Goal: Task Accomplishment & Management: Use online tool/utility

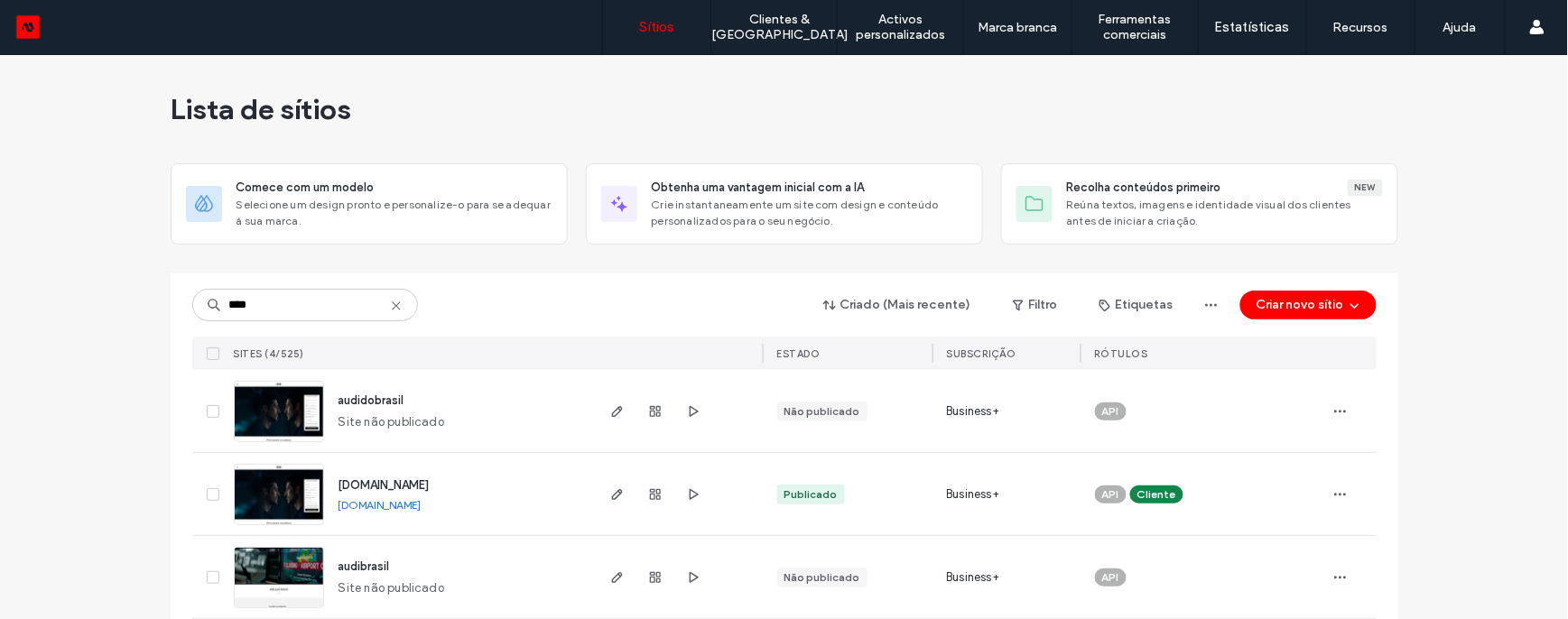
scroll to position [104, 0]
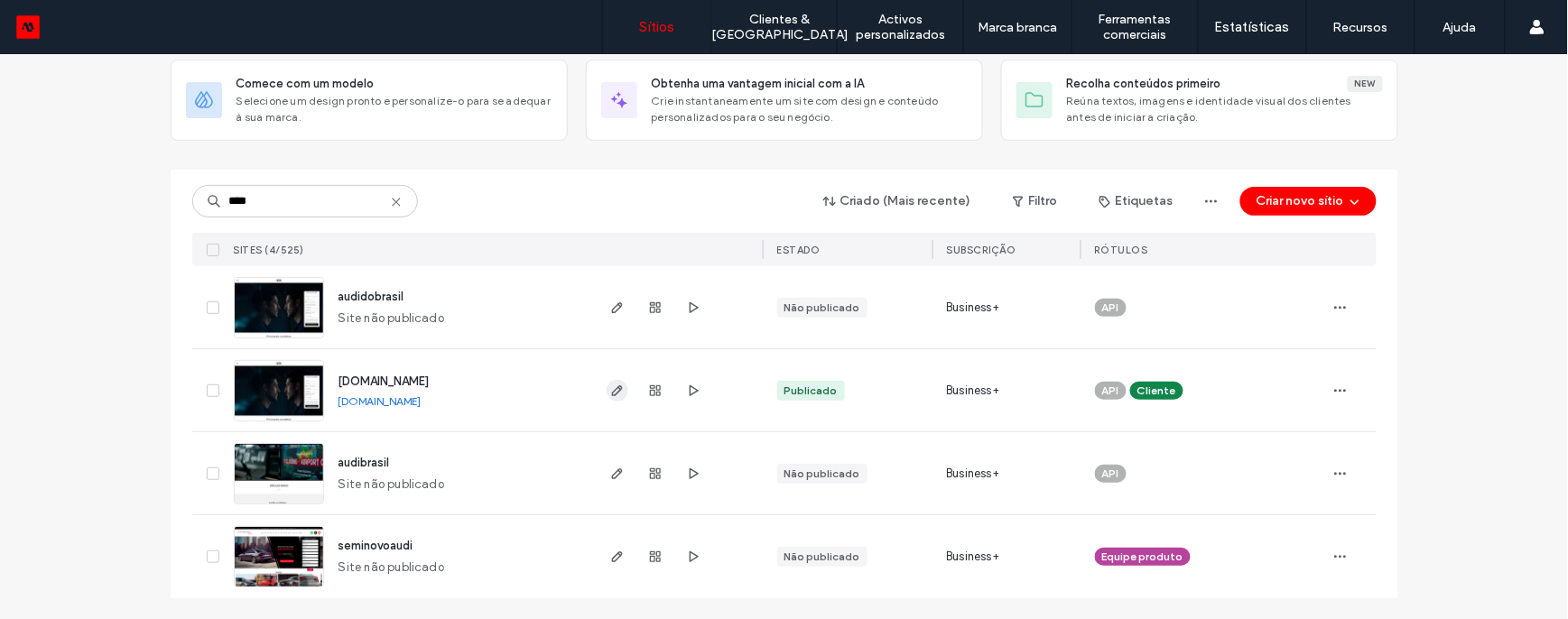
type input "****"
click at [611, 391] on use "button" at bounding box center [616, 390] width 11 height 11
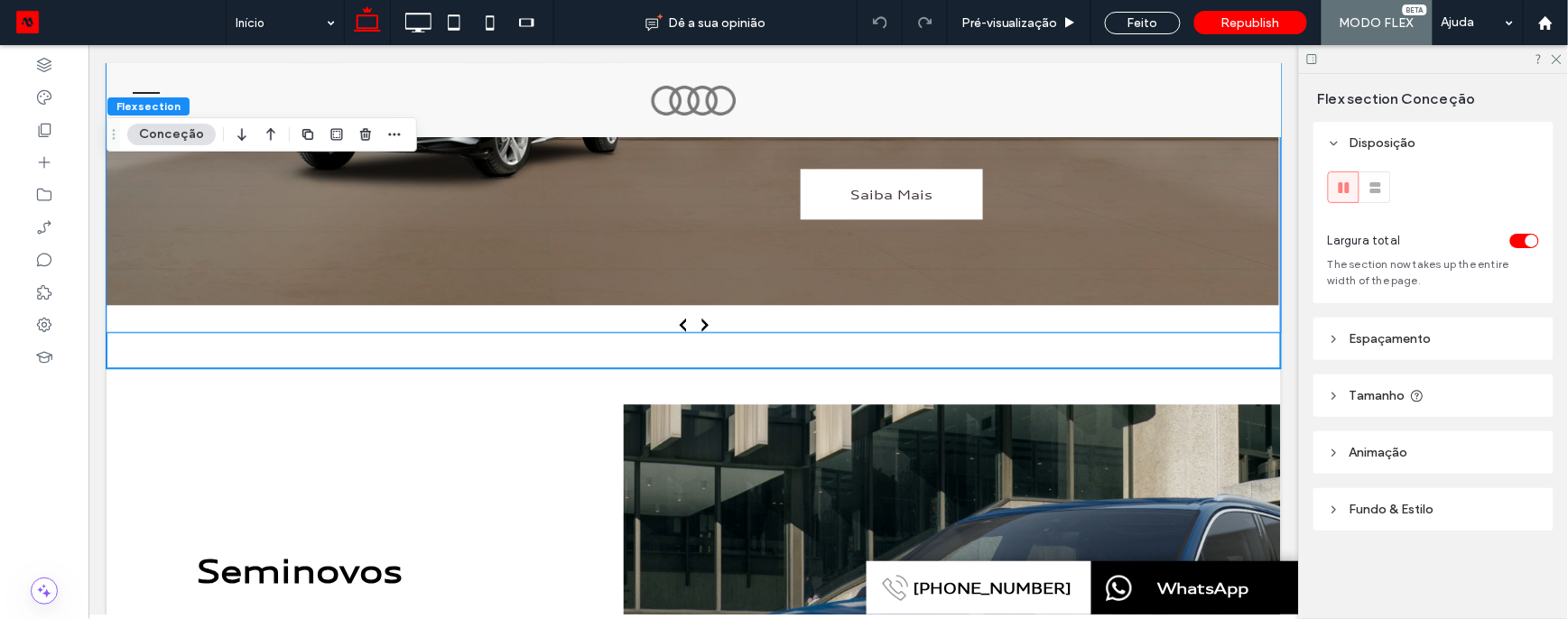
scroll to position [1181, 0]
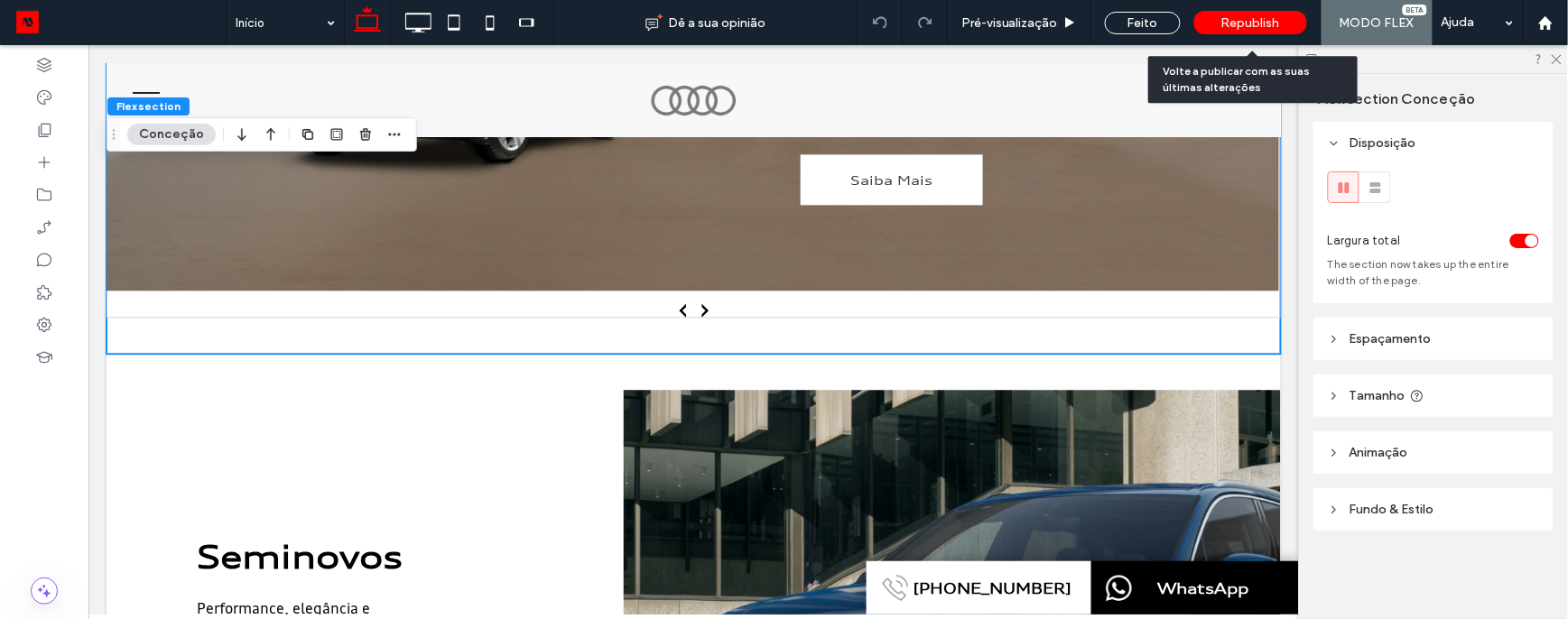
click at [1251, 21] on span "Republish" at bounding box center [1250, 23] width 59 height 15
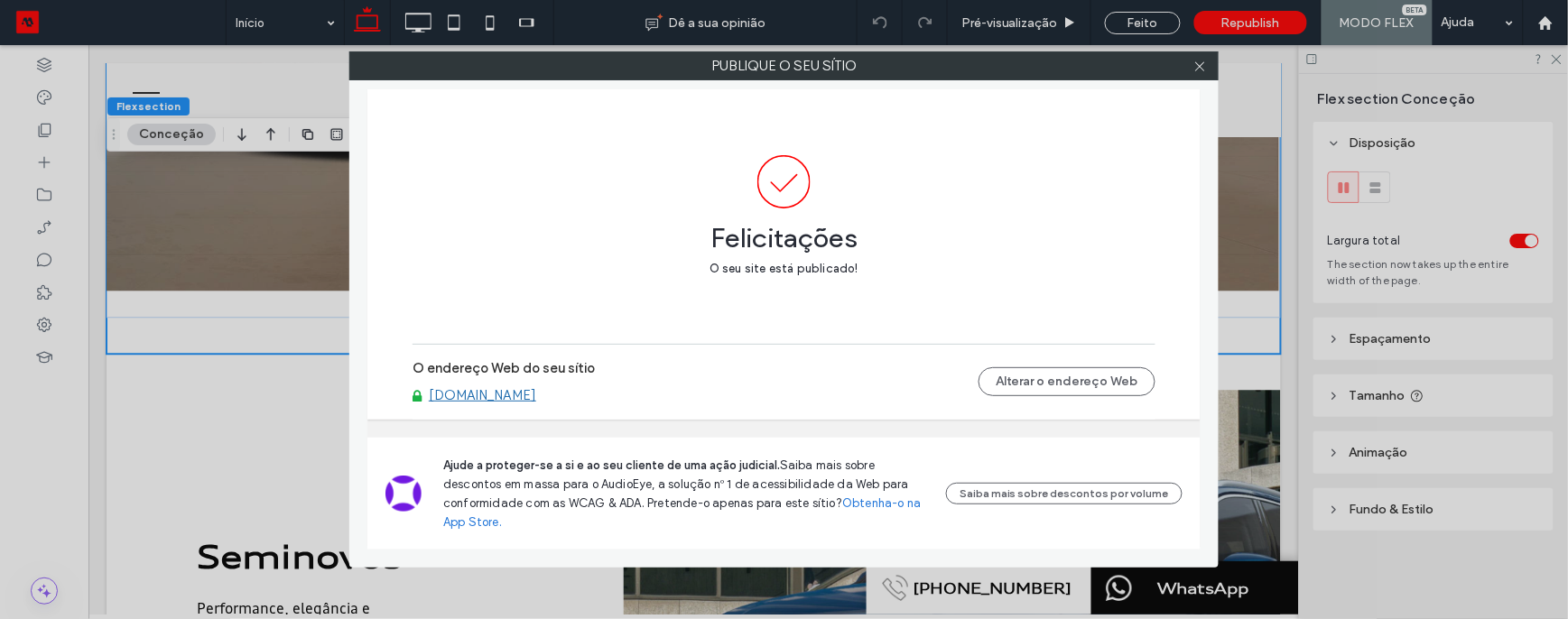
click at [536, 404] on link "www.audicenteruberlandia.com.br" at bounding box center [482, 395] width 107 height 16
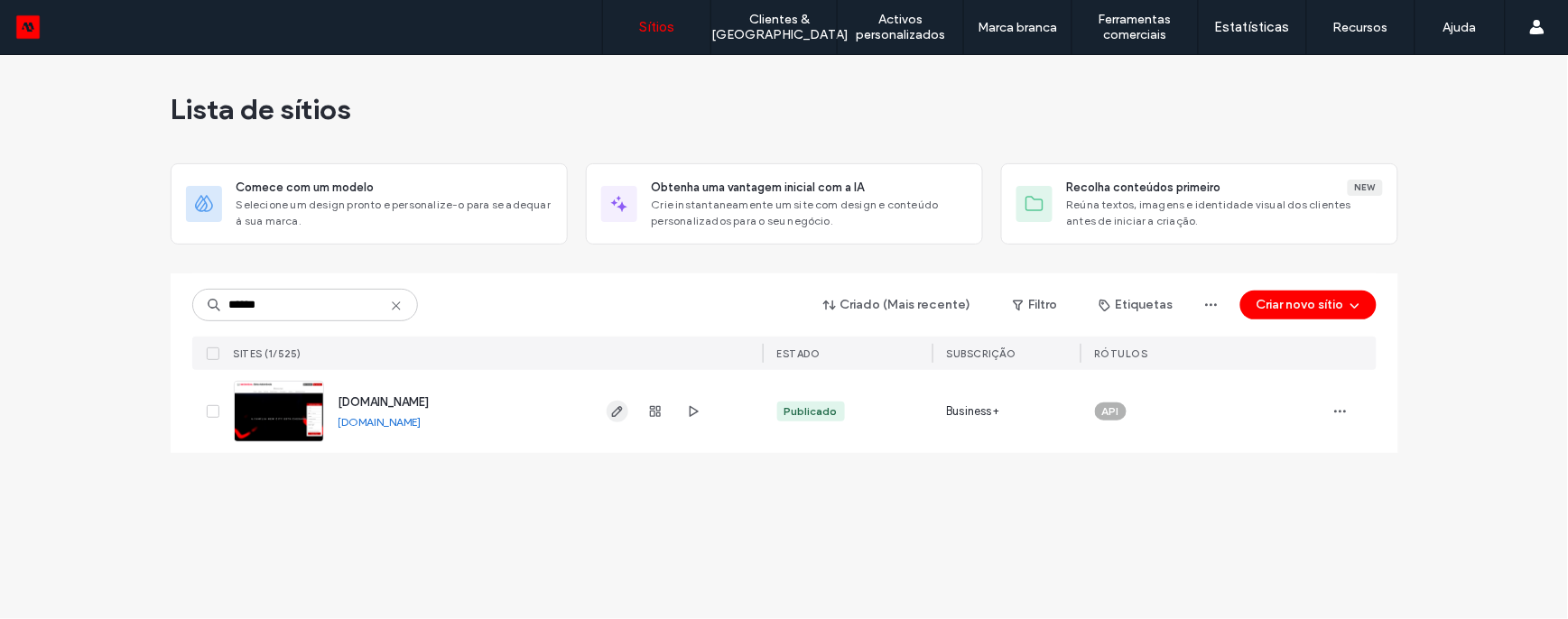
type input "******"
click at [616, 418] on icon "button" at bounding box center [617, 412] width 14 height 14
click at [612, 403] on span "button" at bounding box center [617, 412] width 21 height 21
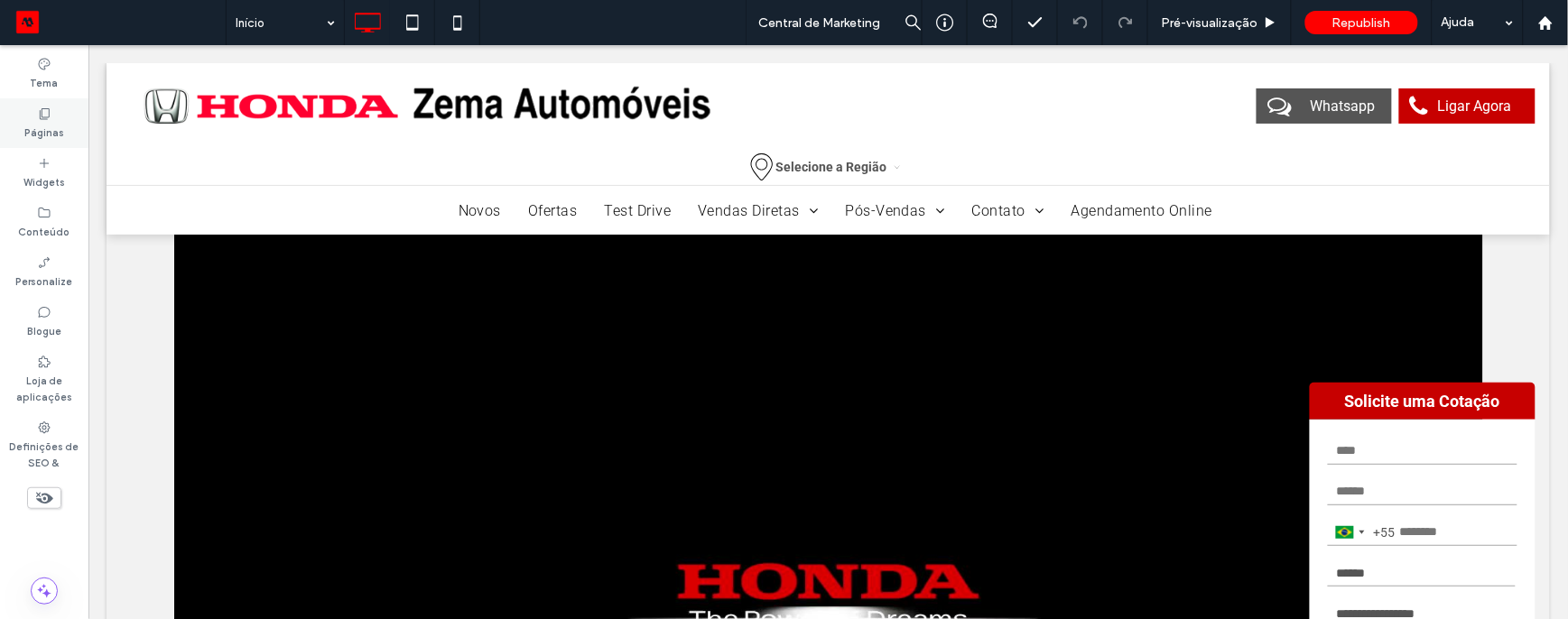
click at [52, 124] on label "Páginas" at bounding box center [43, 130] width 40 height 20
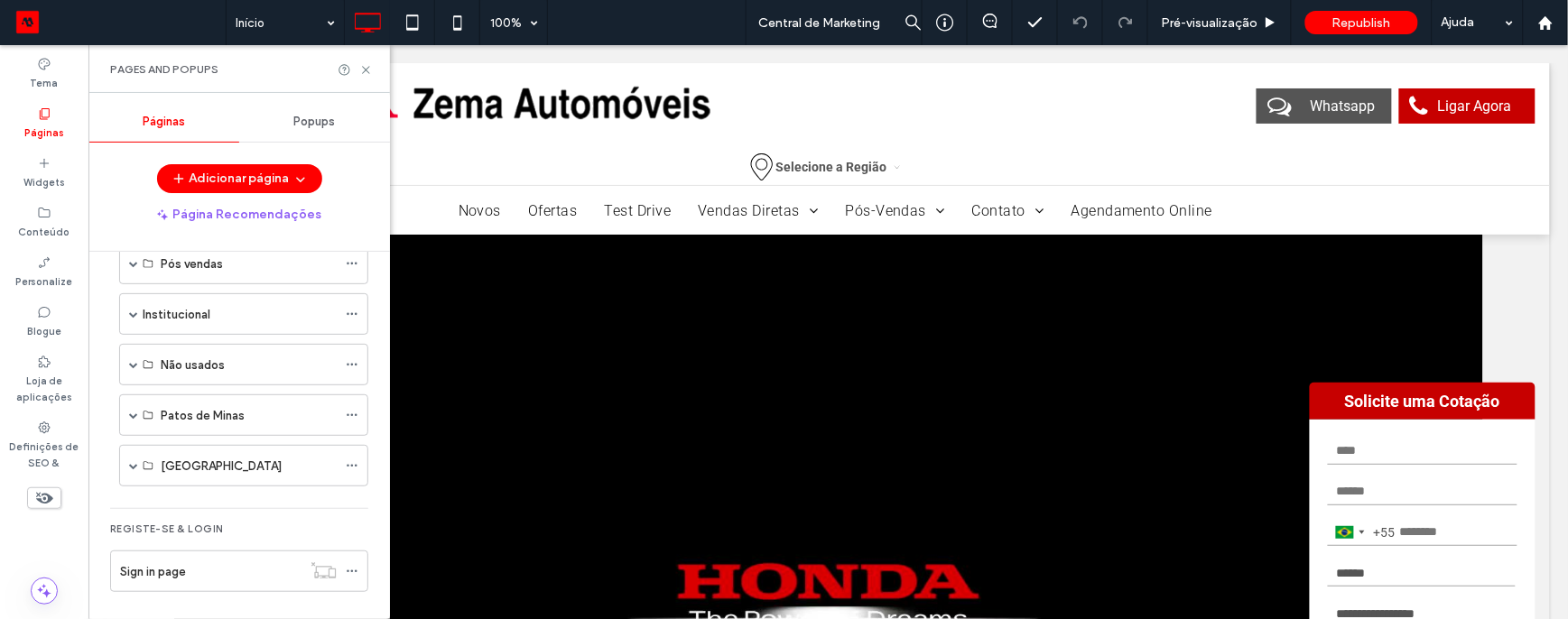
scroll to position [300, 0]
click at [162, 406] on label "Patos de Minas" at bounding box center [202, 410] width 84 height 32
click at [132, 411] on span at bounding box center [133, 410] width 9 height 9
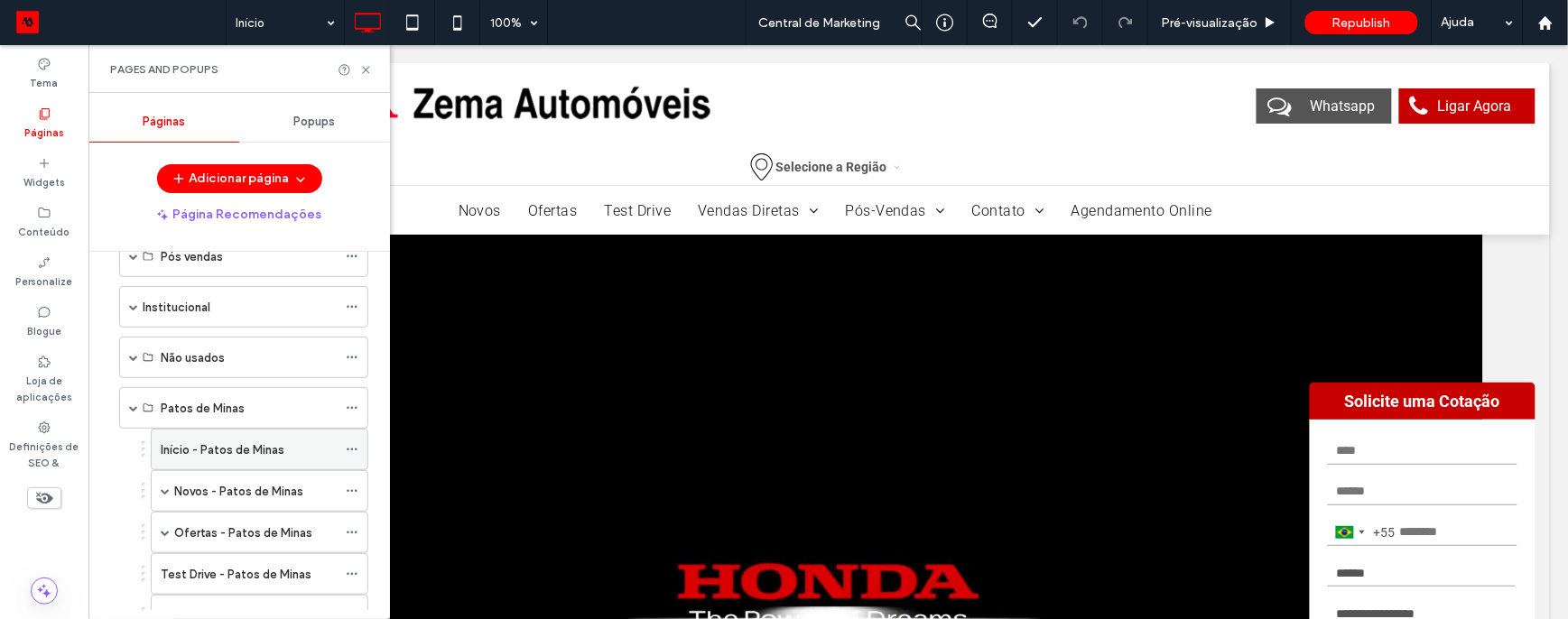
click at [170, 448] on label "Início - Patos de Minas" at bounding box center [223, 449] width 123 height 32
click at [366, 71] on icon at bounding box center [366, 70] width 13 height 13
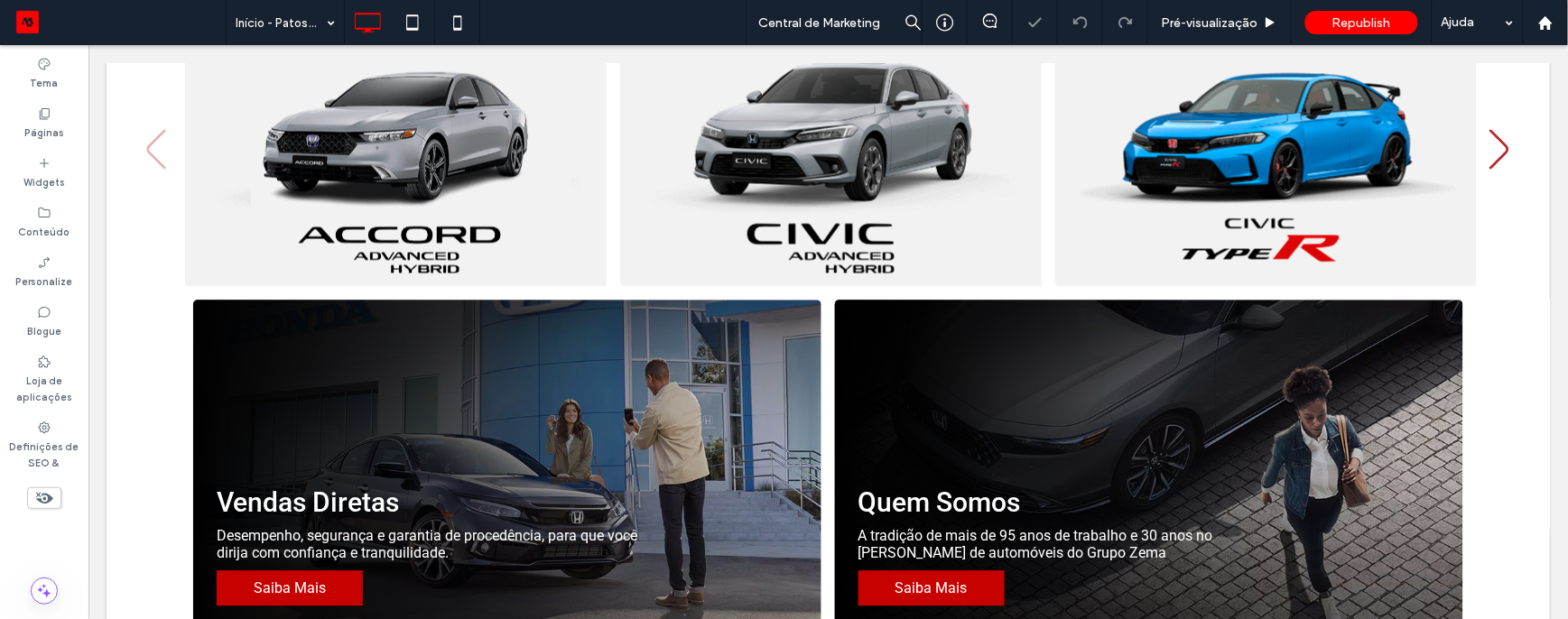
scroll to position [1171, 0]
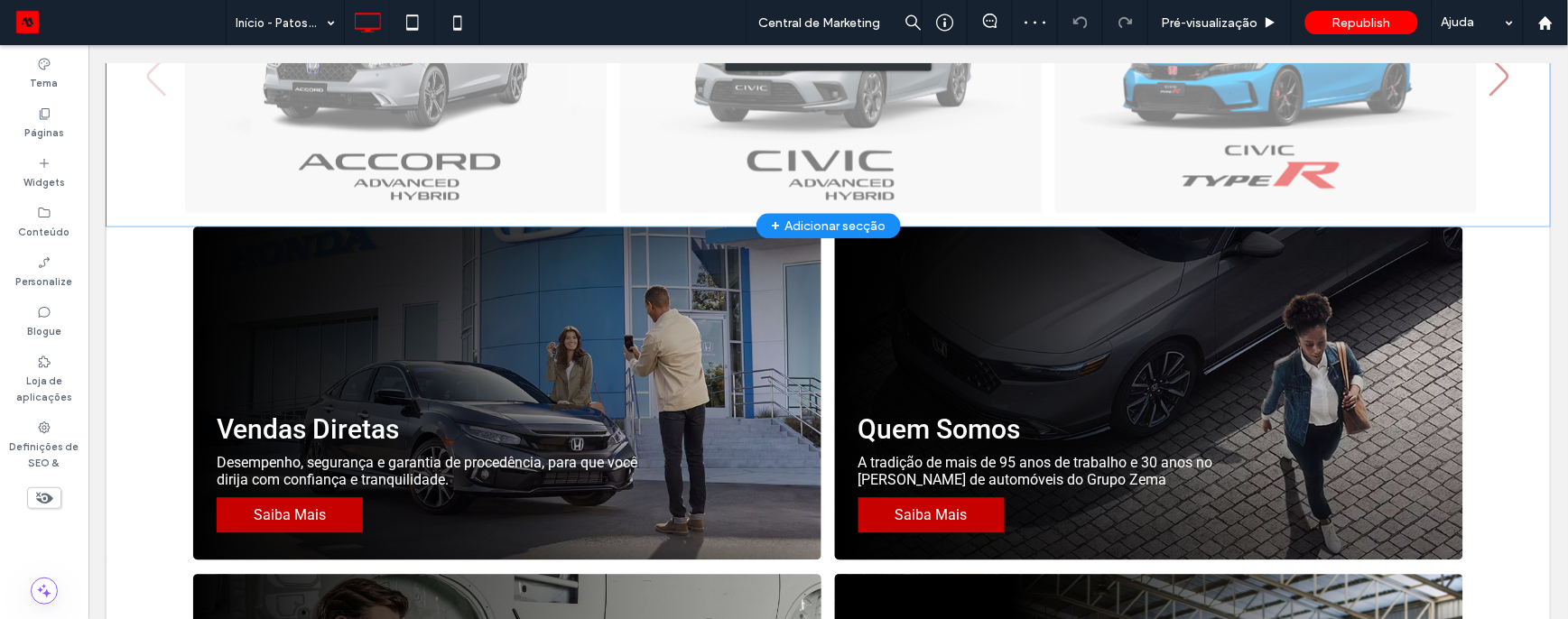
click at [500, 149] on div "Clique para editar no modo Flex" at bounding box center [828, 51] width 1444 height 349
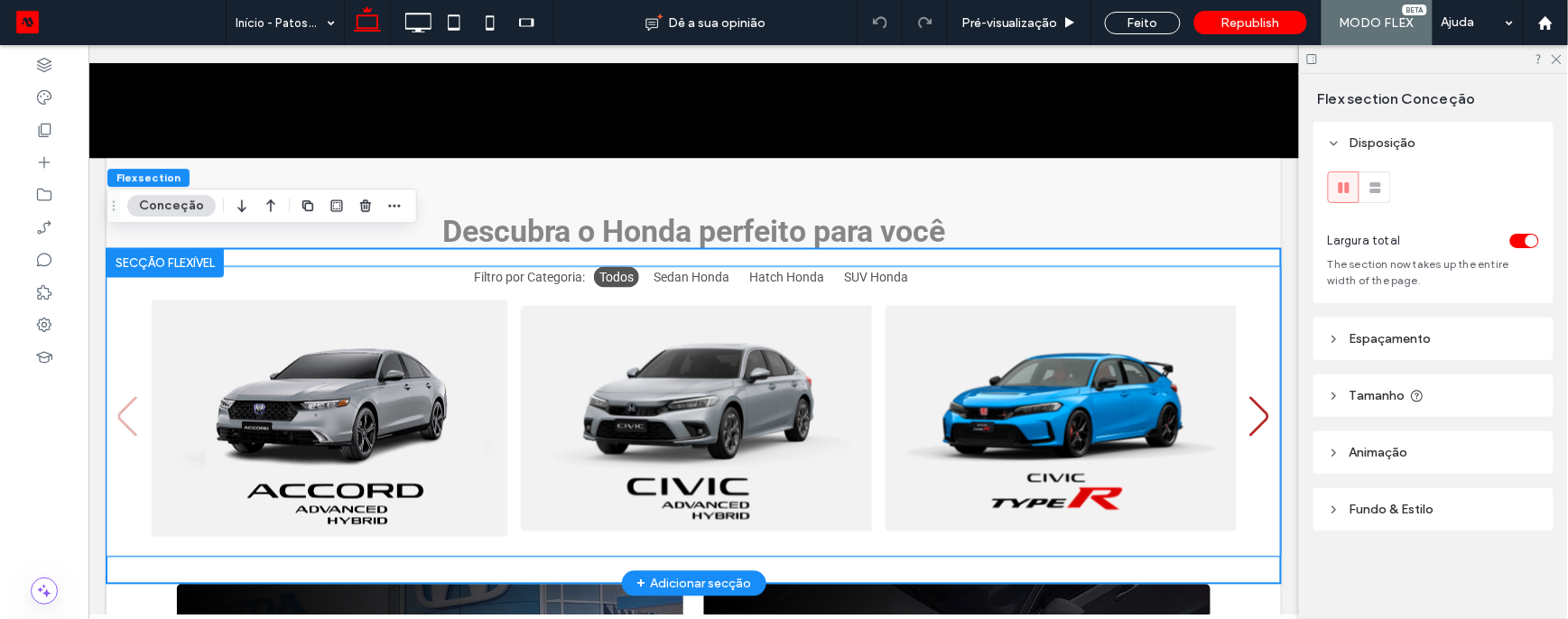
scroll to position [790, 0]
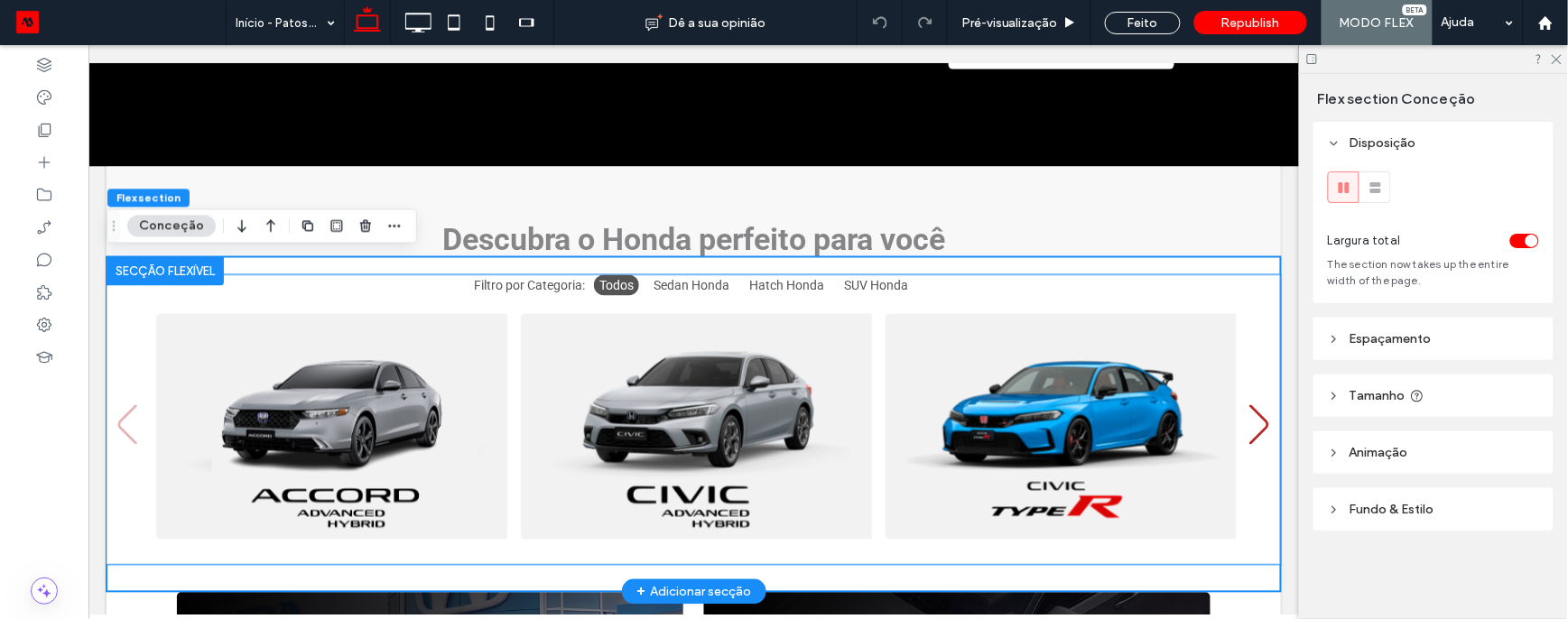
click at [261, 275] on div "Filtro por Categoria: Todos Sedan Honda Hatch Honda SUV Honda" at bounding box center [693, 285] width 1174 height 21
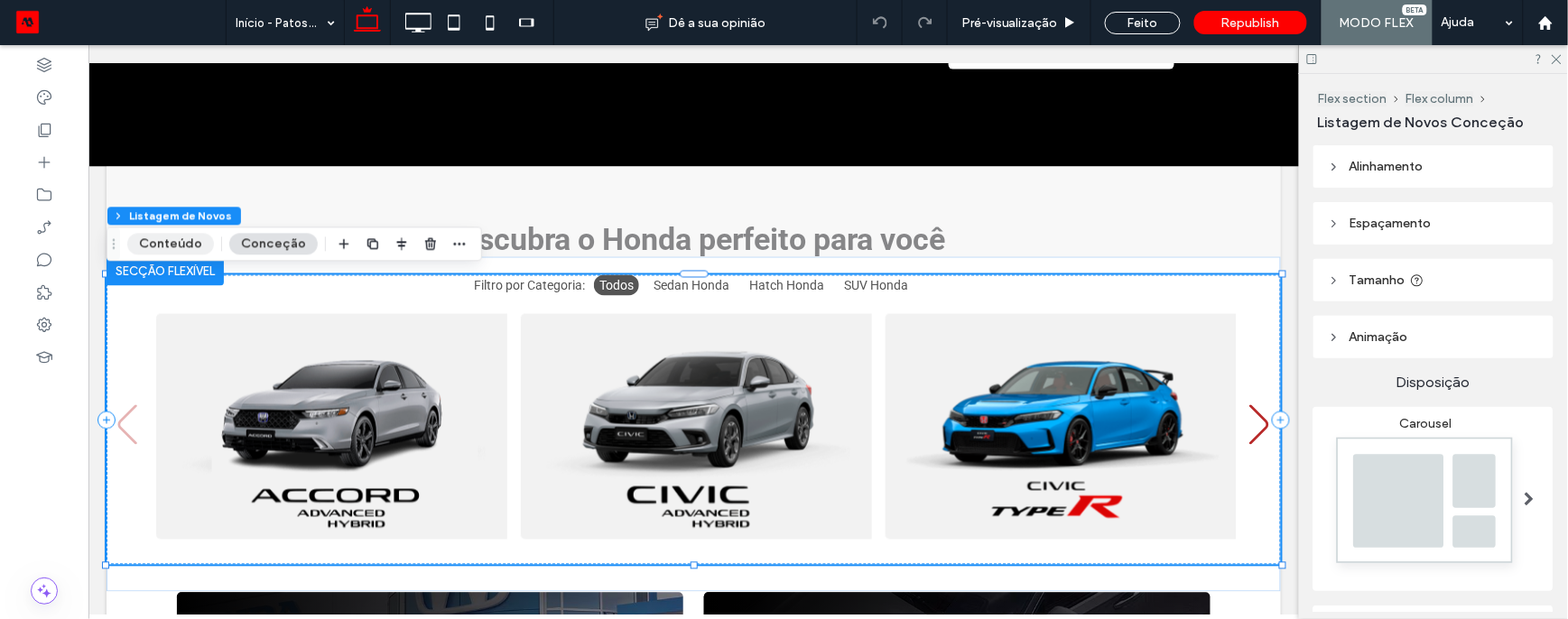
click at [204, 240] on button "Conteúdo" at bounding box center [171, 244] width 87 height 21
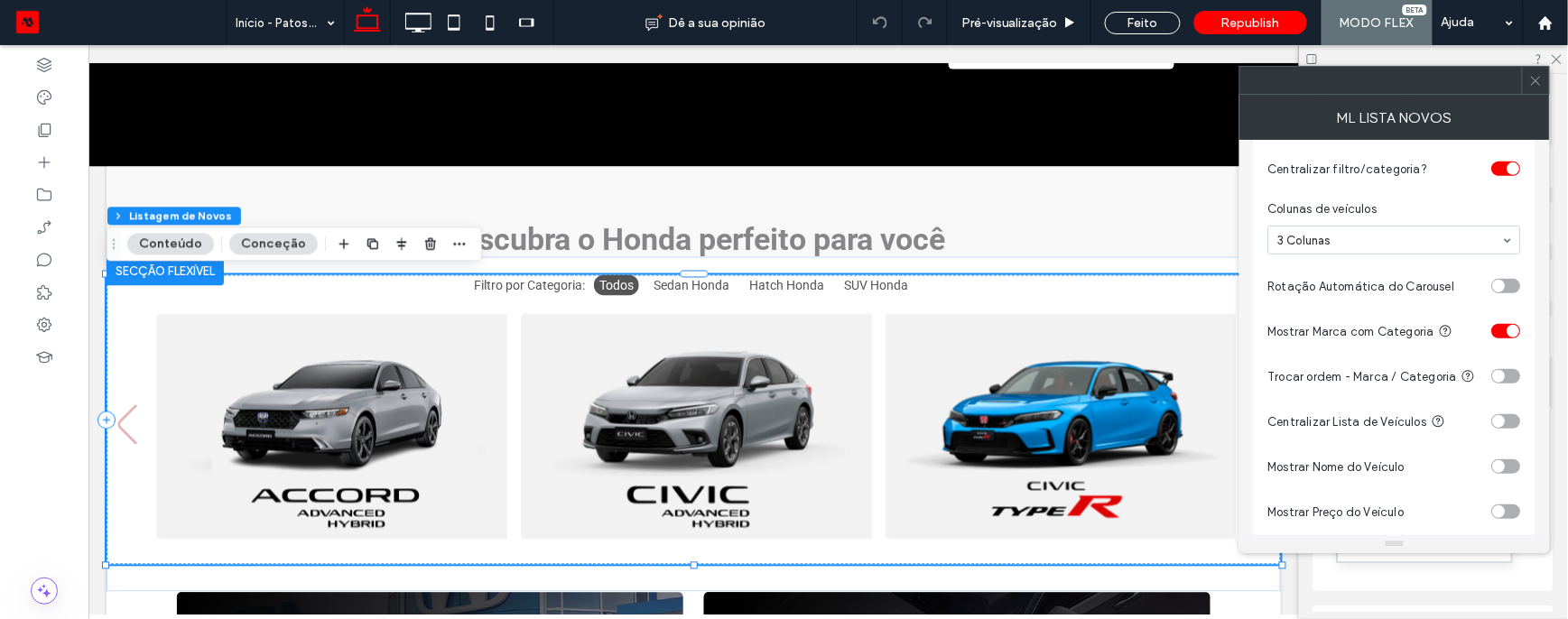
scroll to position [281, 0]
click at [1501, 459] on div "toggle" at bounding box center [1499, 461] width 13 height 13
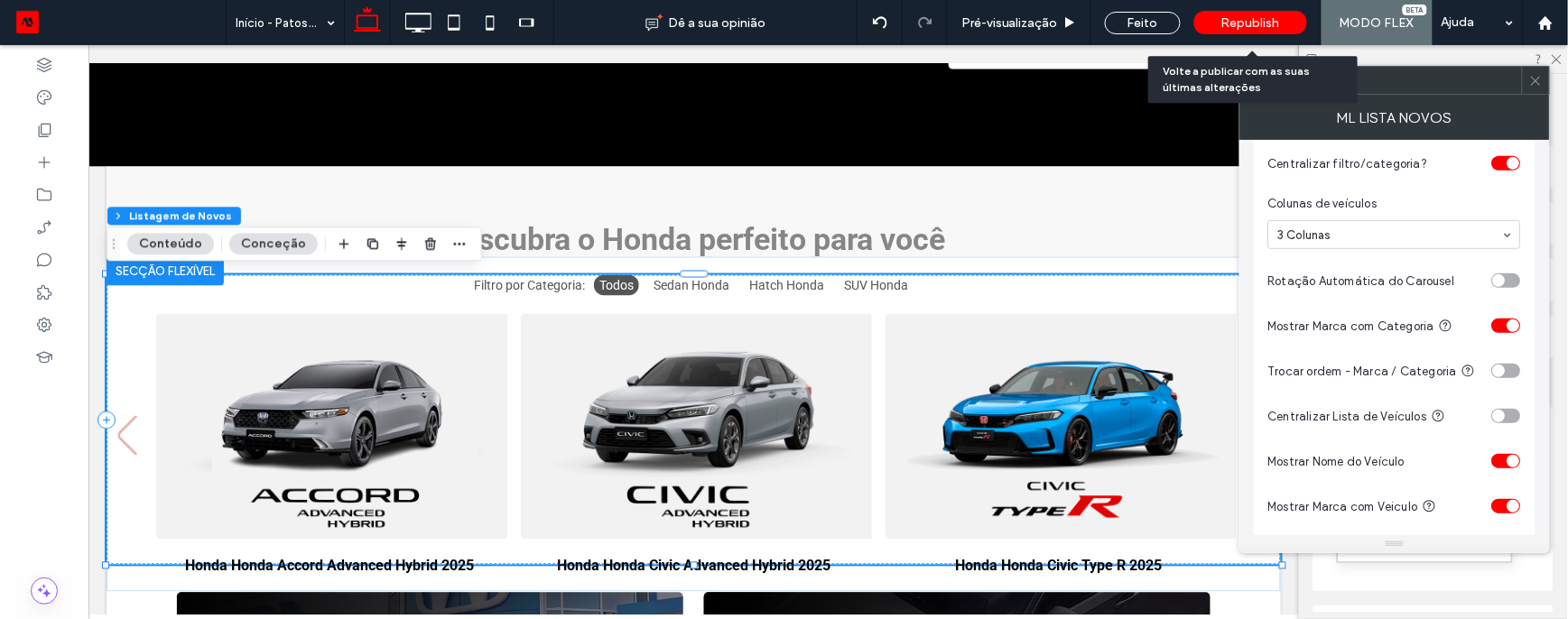
click at [1249, 22] on span "Republish" at bounding box center [1250, 23] width 59 height 15
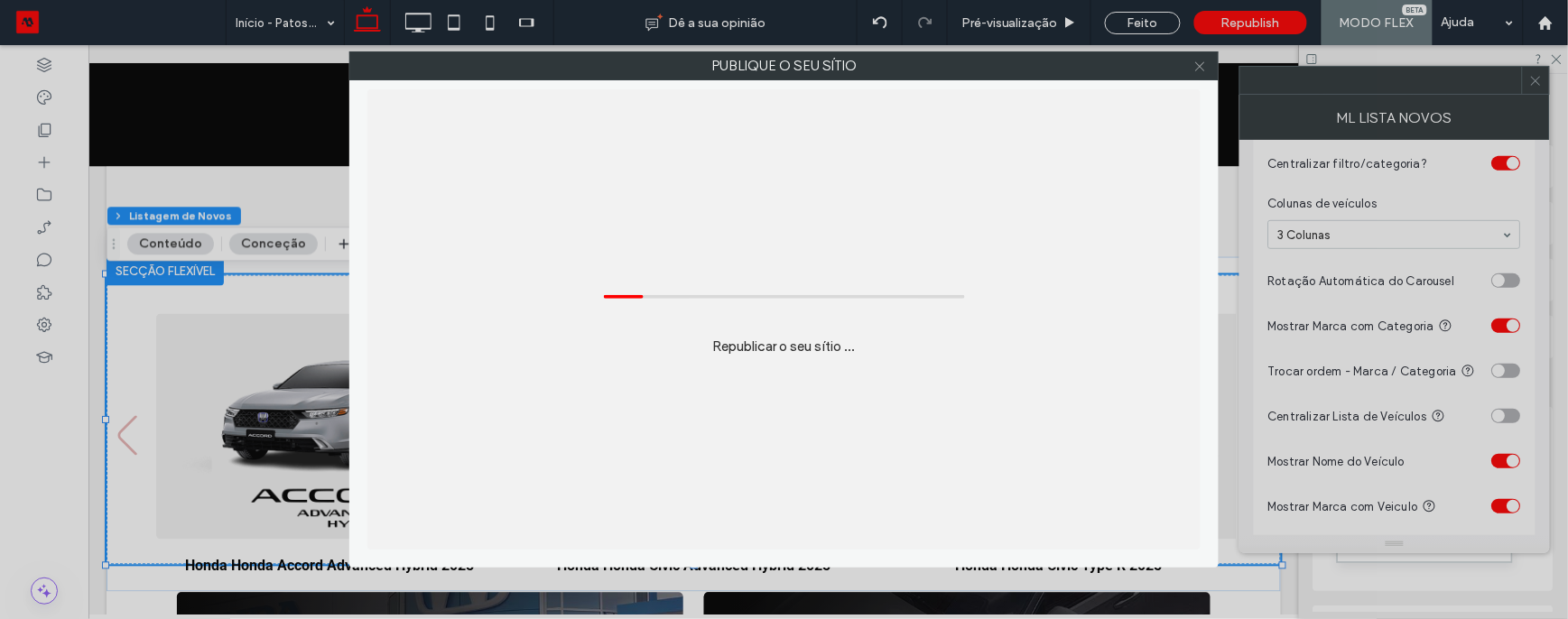
click at [1199, 66] on use at bounding box center [1199, 66] width 9 height 9
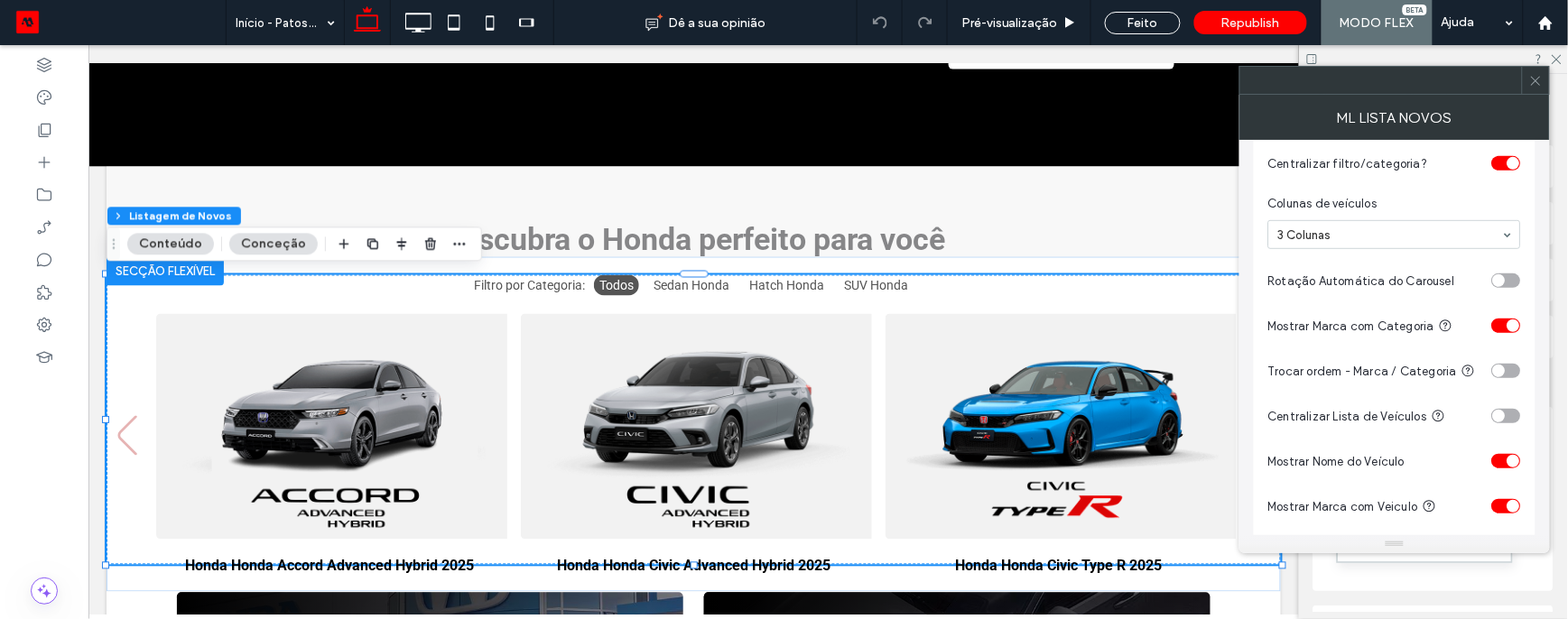
click at [1503, 327] on div "toggle" at bounding box center [1506, 326] width 29 height 14
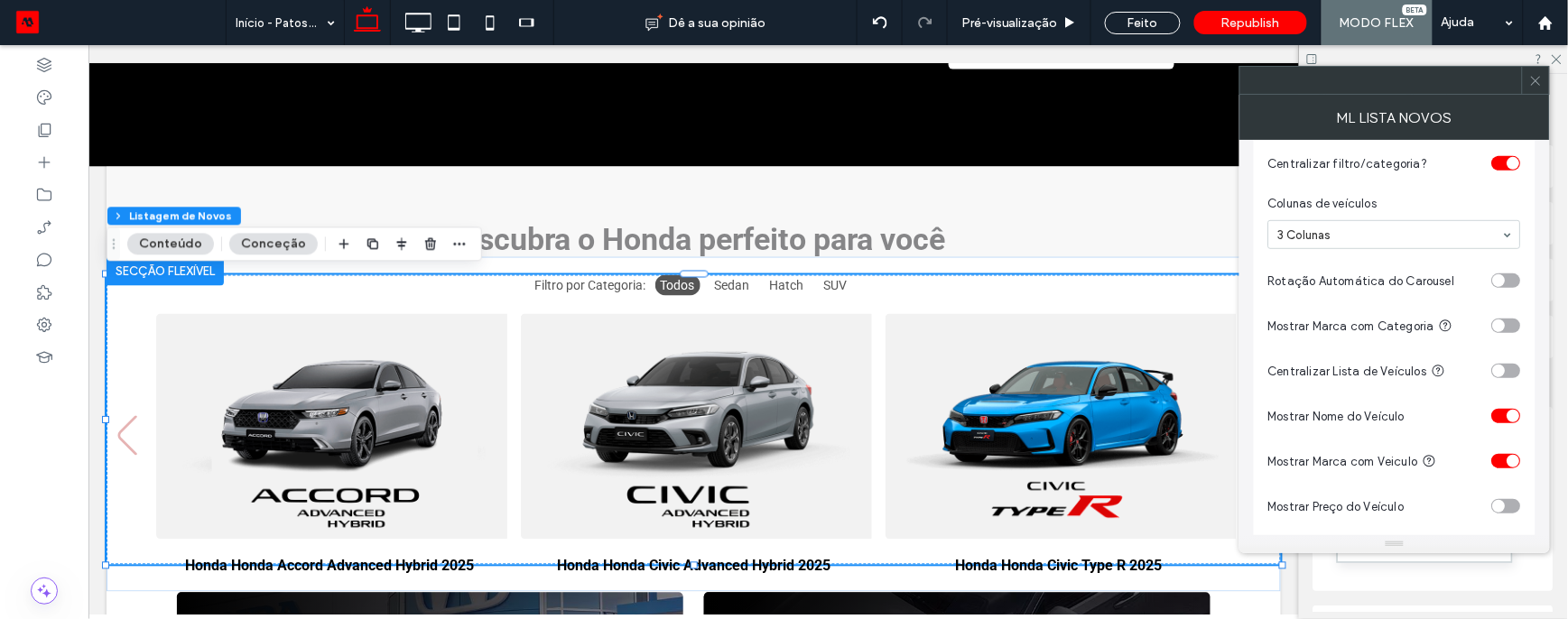
click at [1509, 465] on div "toggle" at bounding box center [1513, 461] width 13 height 13
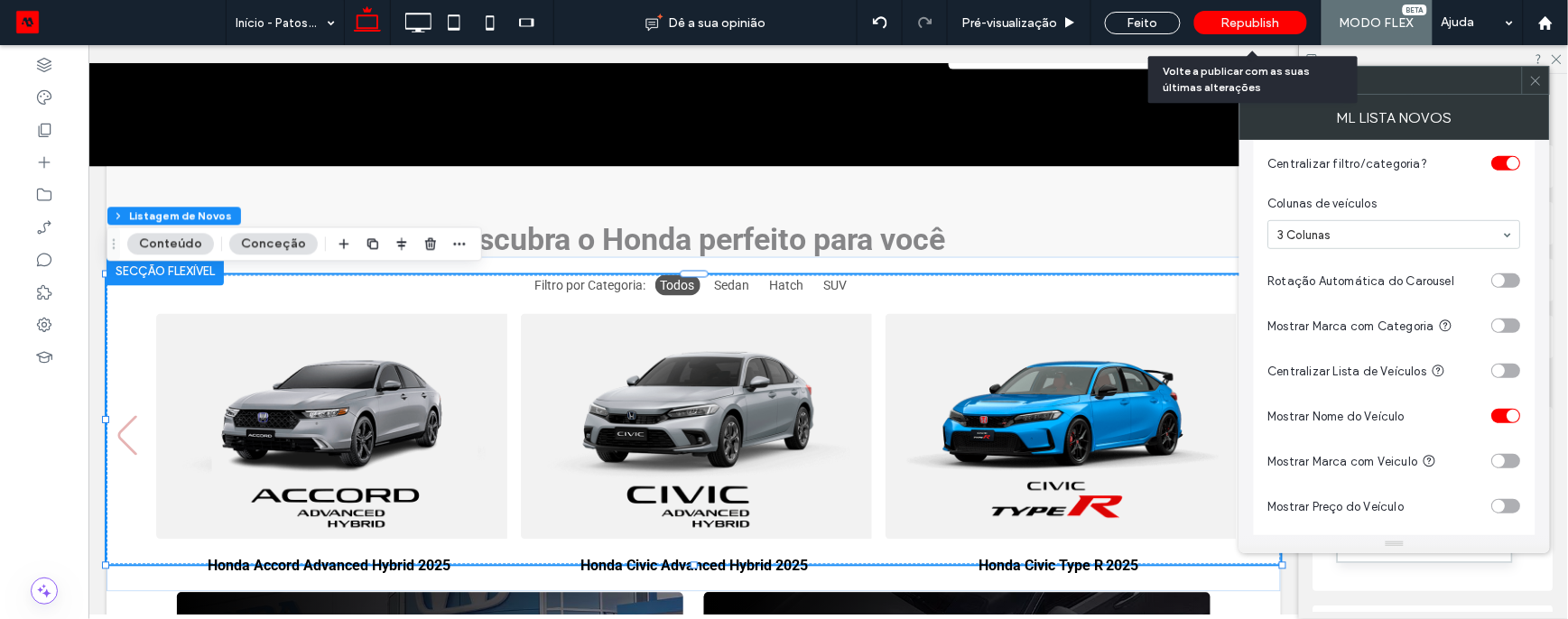
click at [1259, 38] on div "Republish" at bounding box center [1250, 22] width 113 height 45
click at [1535, 92] on span at bounding box center [1536, 80] width 13 height 27
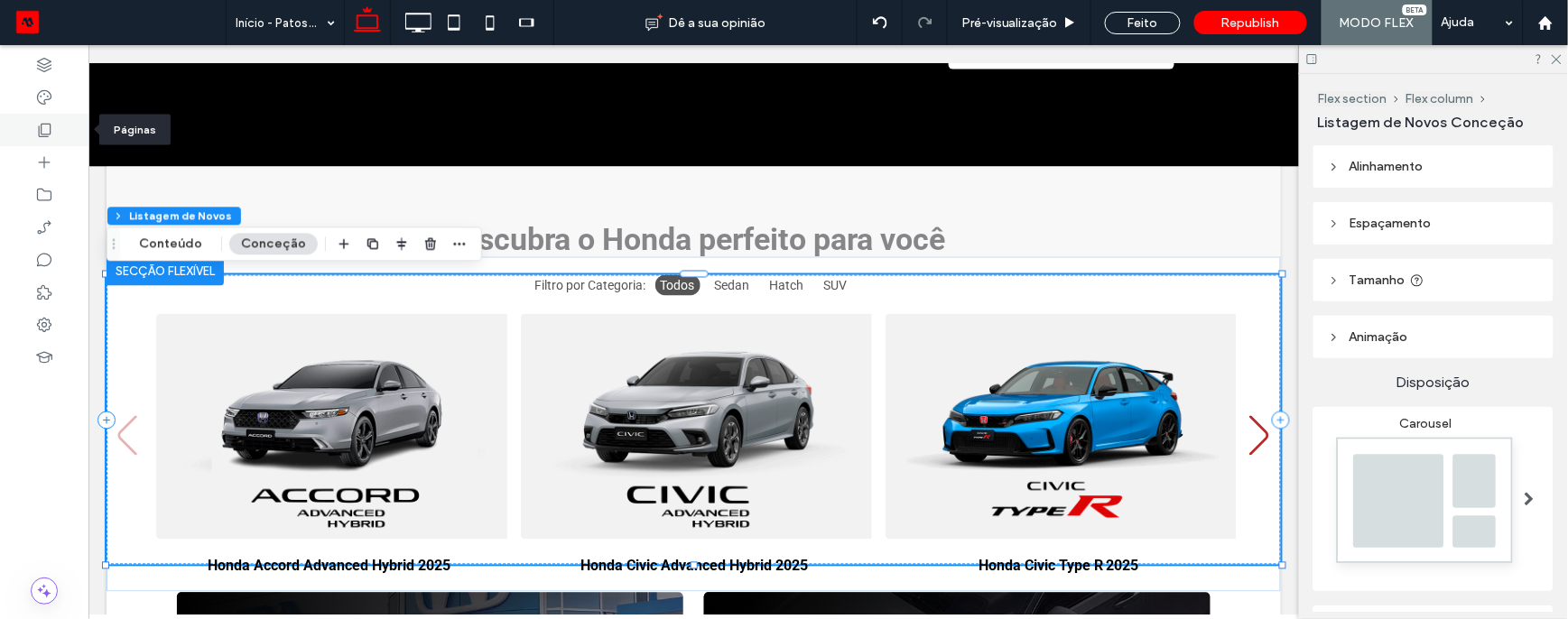
click at [37, 126] on icon at bounding box center [44, 129] width 18 height 18
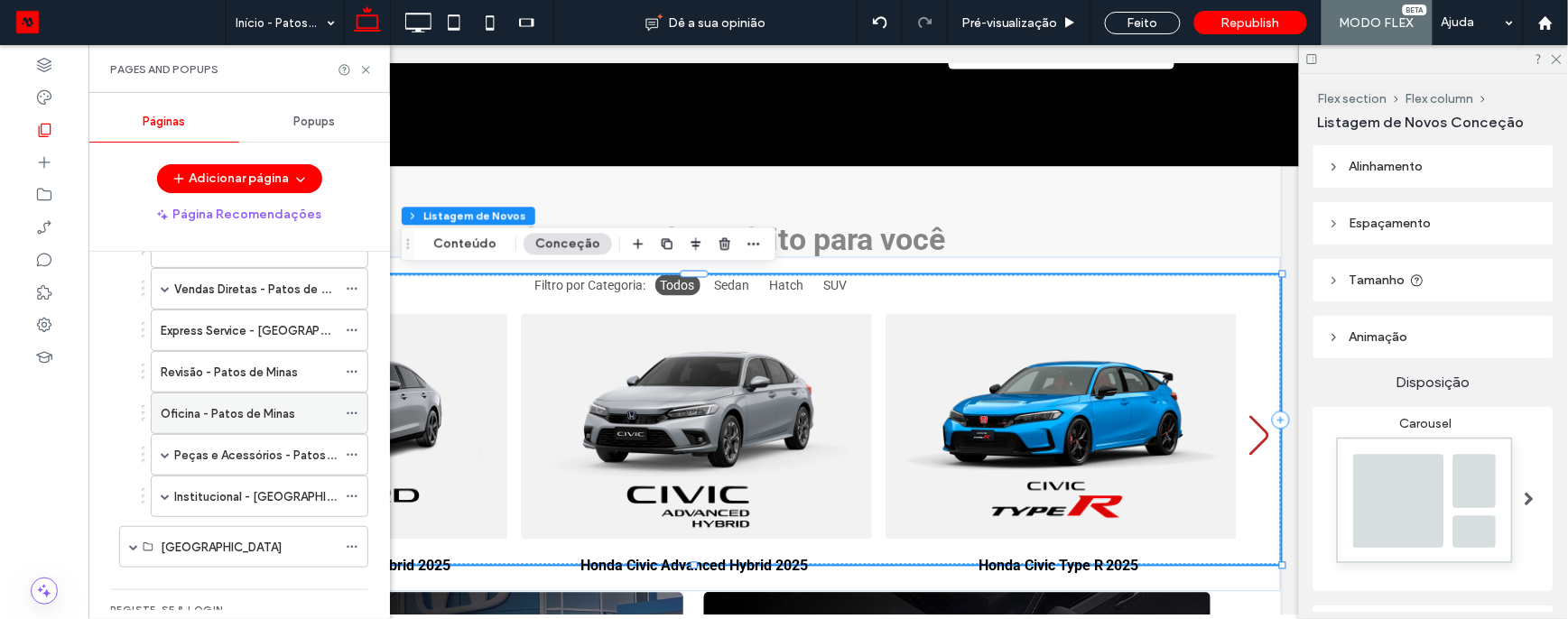
scroll to position [648, 0]
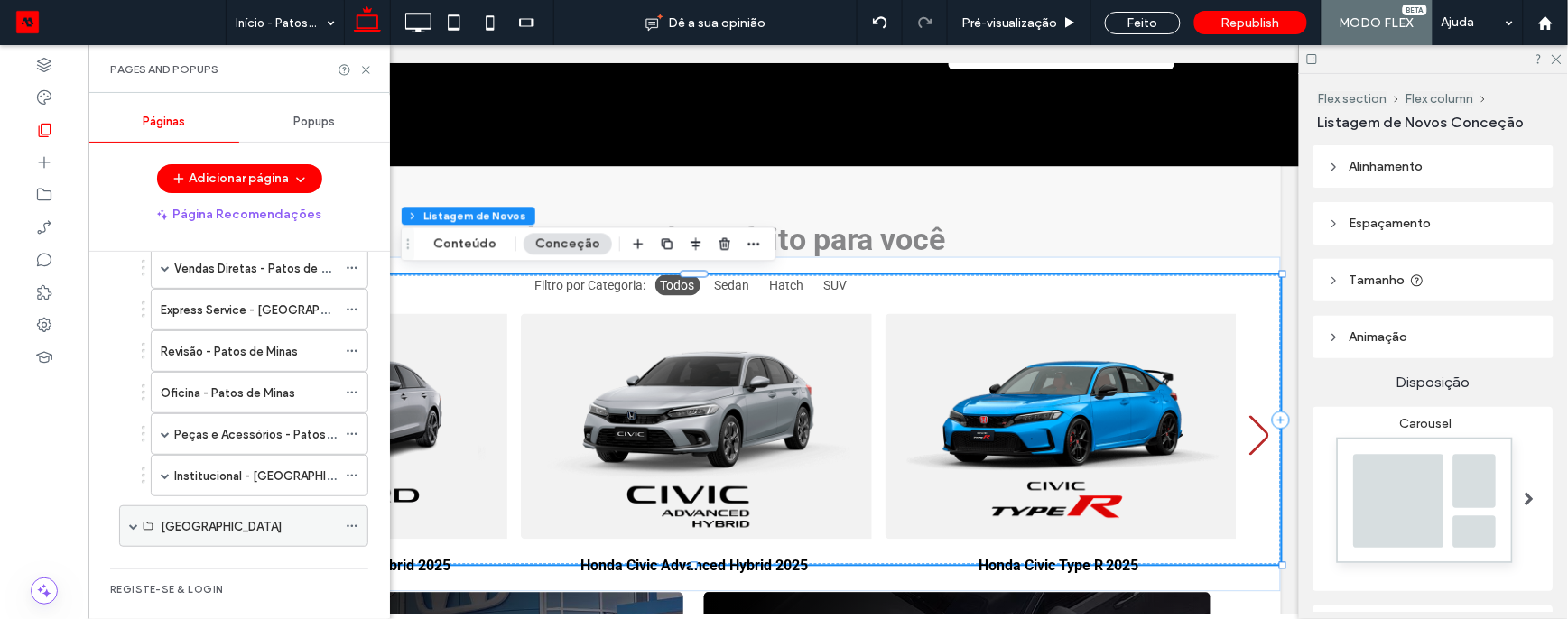
click at [174, 526] on label "Divinópolis" at bounding box center [221, 526] width 120 height 32
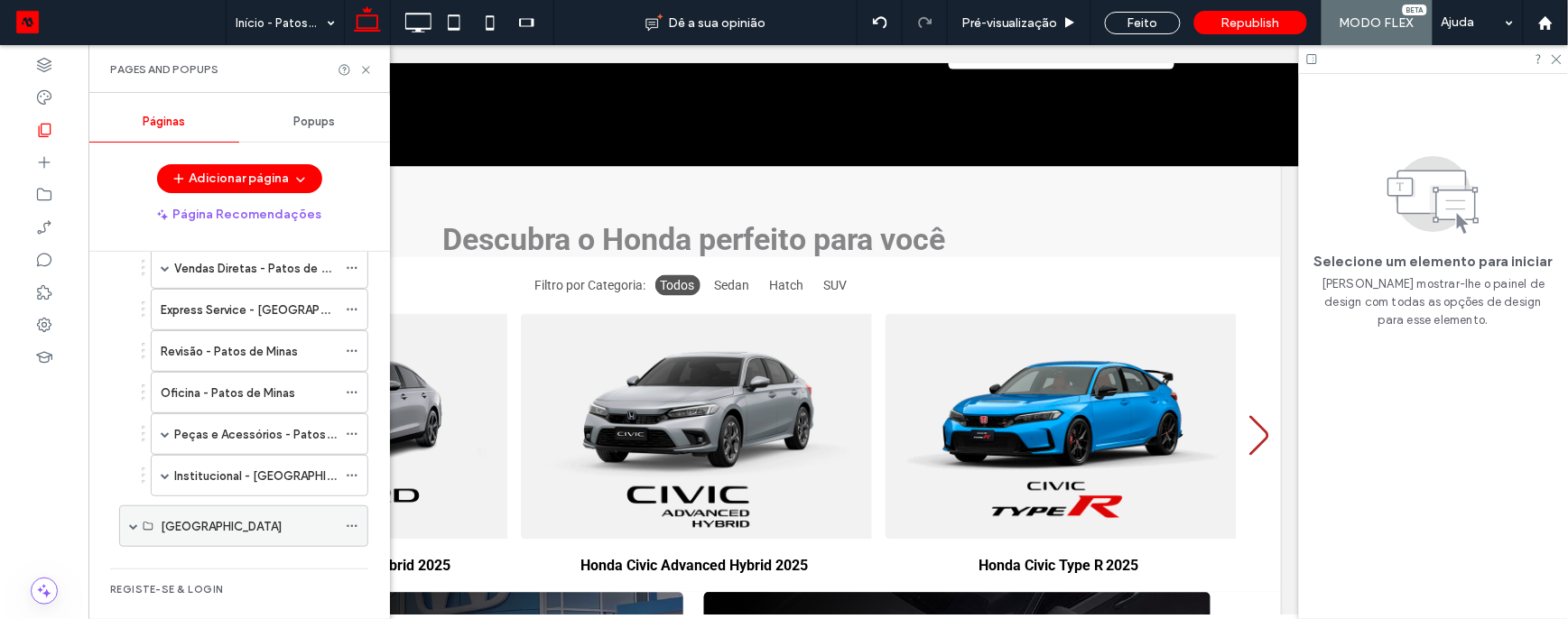
click at [131, 531] on span at bounding box center [133, 525] width 9 height 9
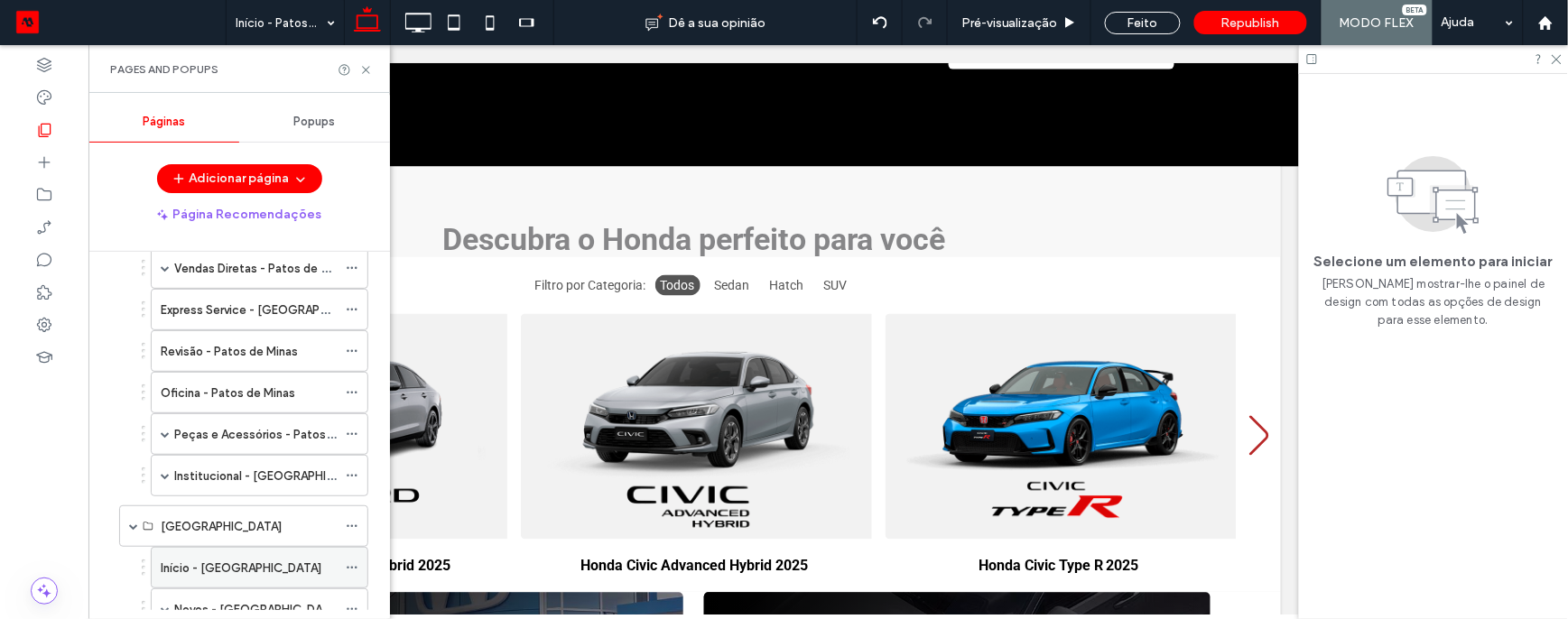
click at [179, 577] on label "Início - Divinópolis" at bounding box center [241, 568] width 161 height 32
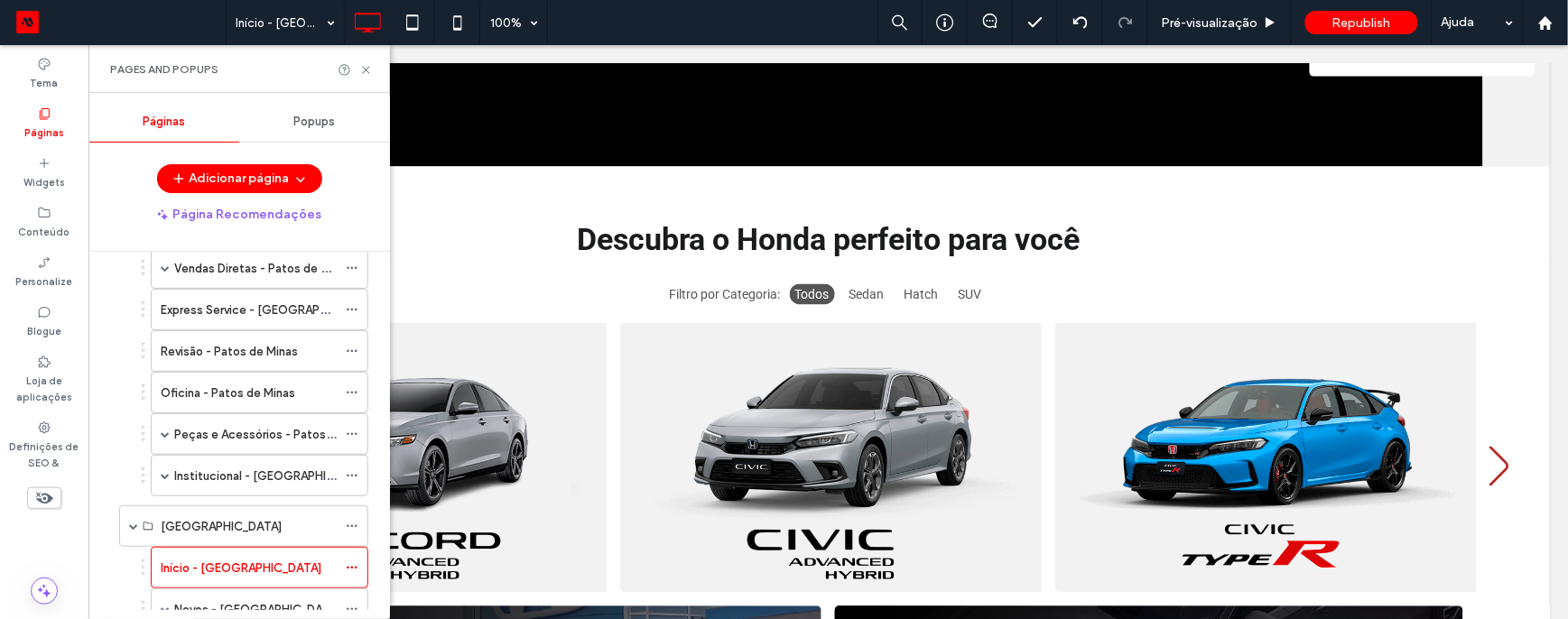
click at [823, 432] on div at bounding box center [784, 310] width 1568 height 619
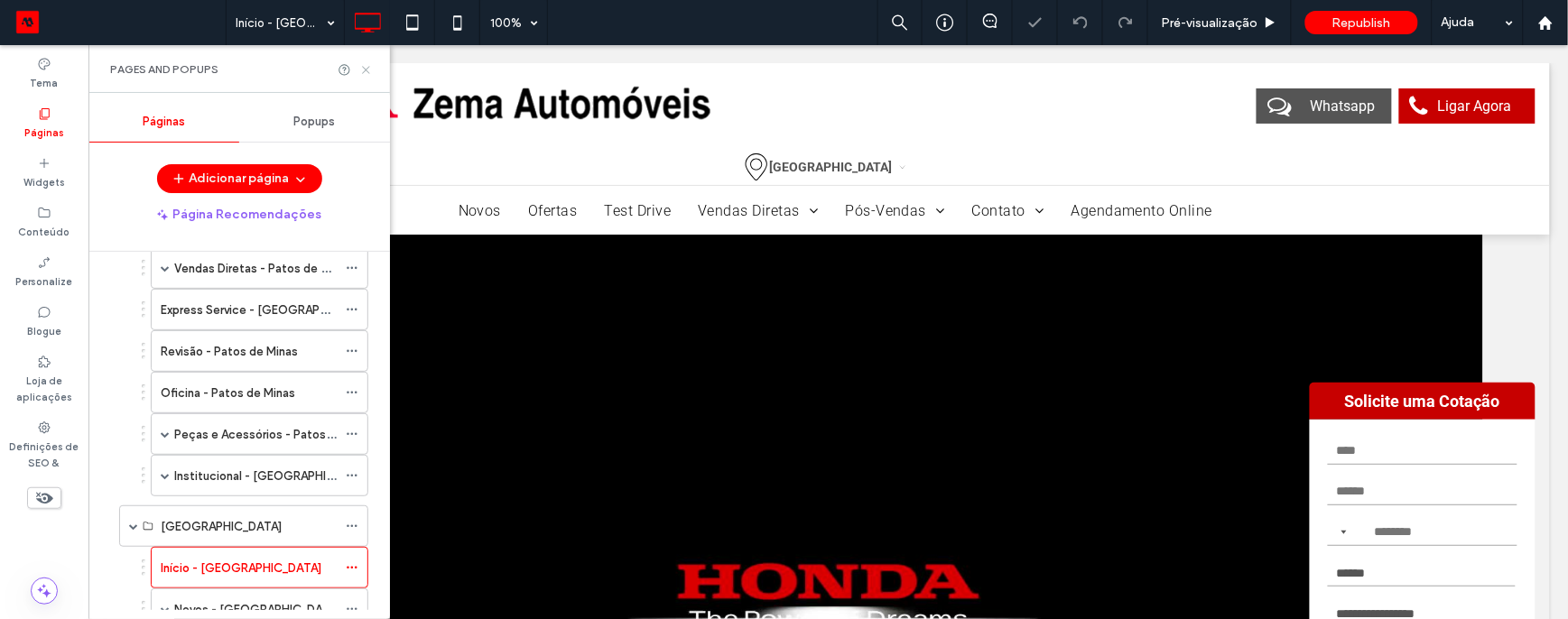
click at [370, 67] on icon at bounding box center [366, 70] width 13 height 13
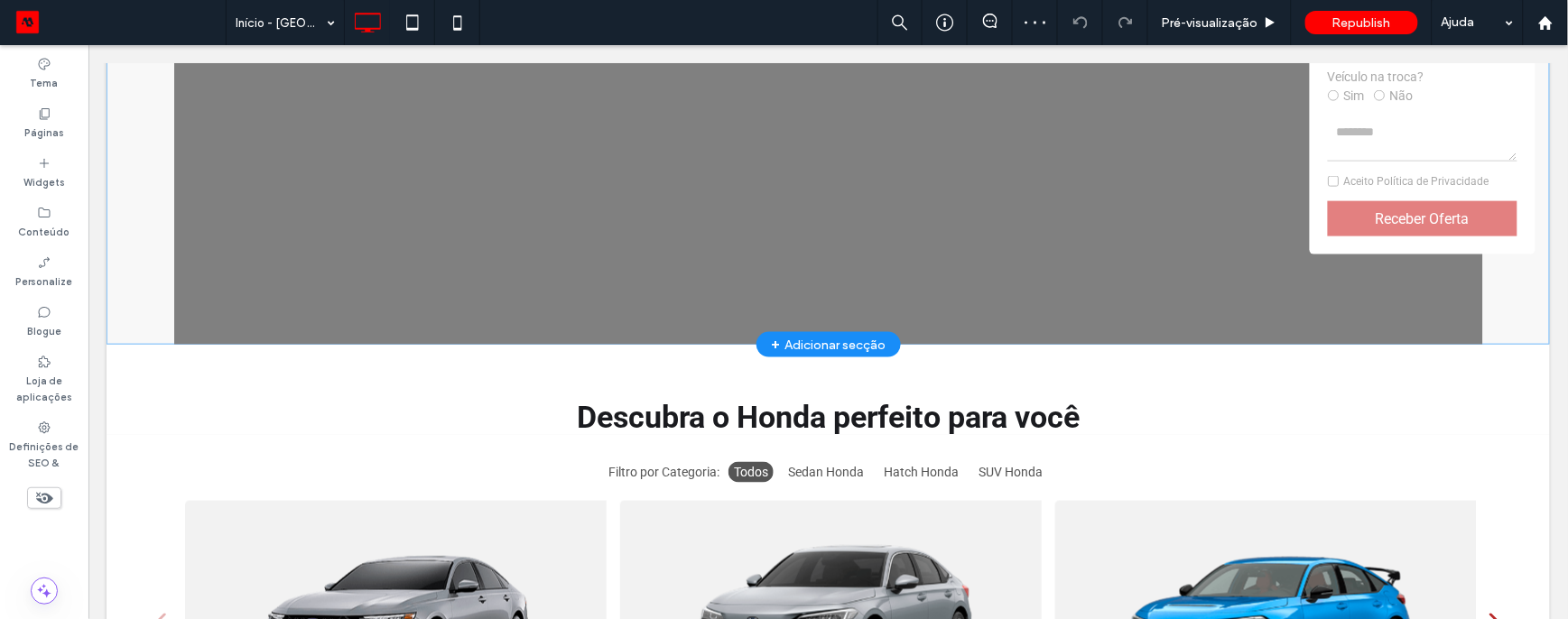
scroll to position [662, 0]
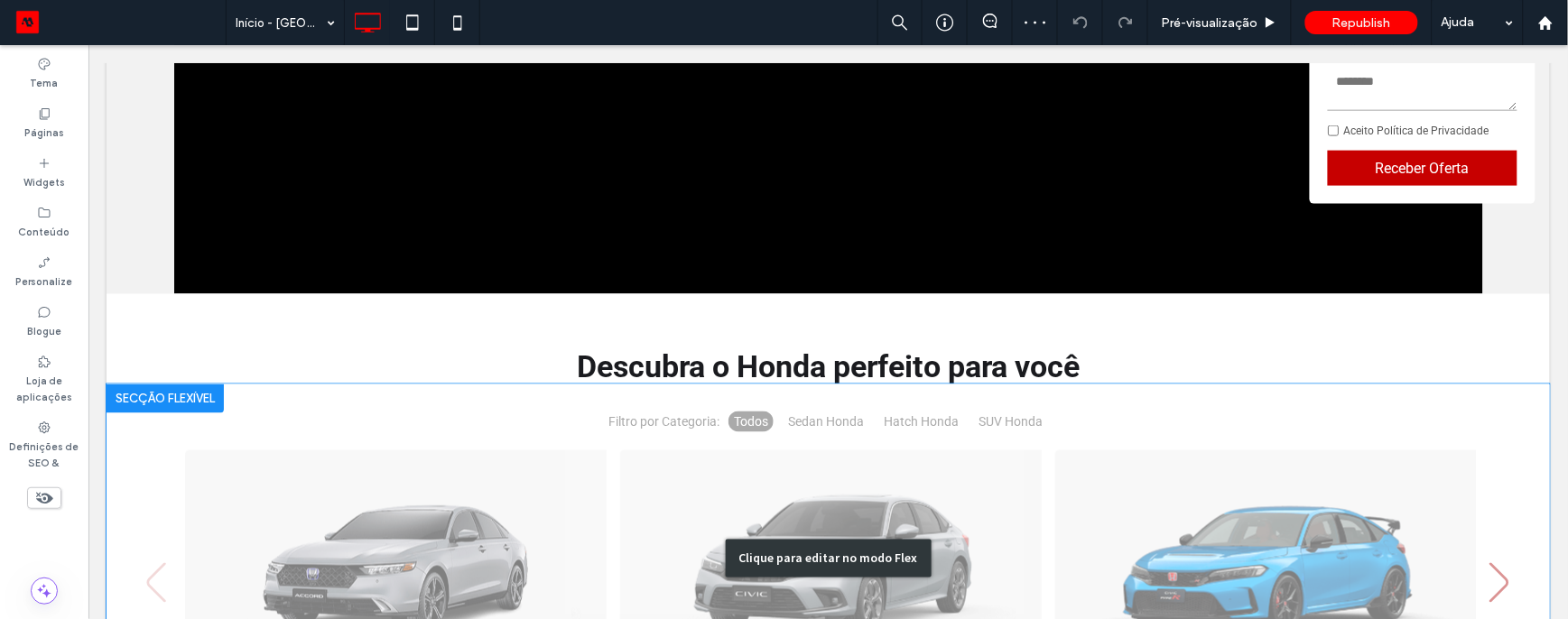
click at [315, 455] on div "Clique para editar no modo Flex" at bounding box center [828, 558] width 1444 height 349
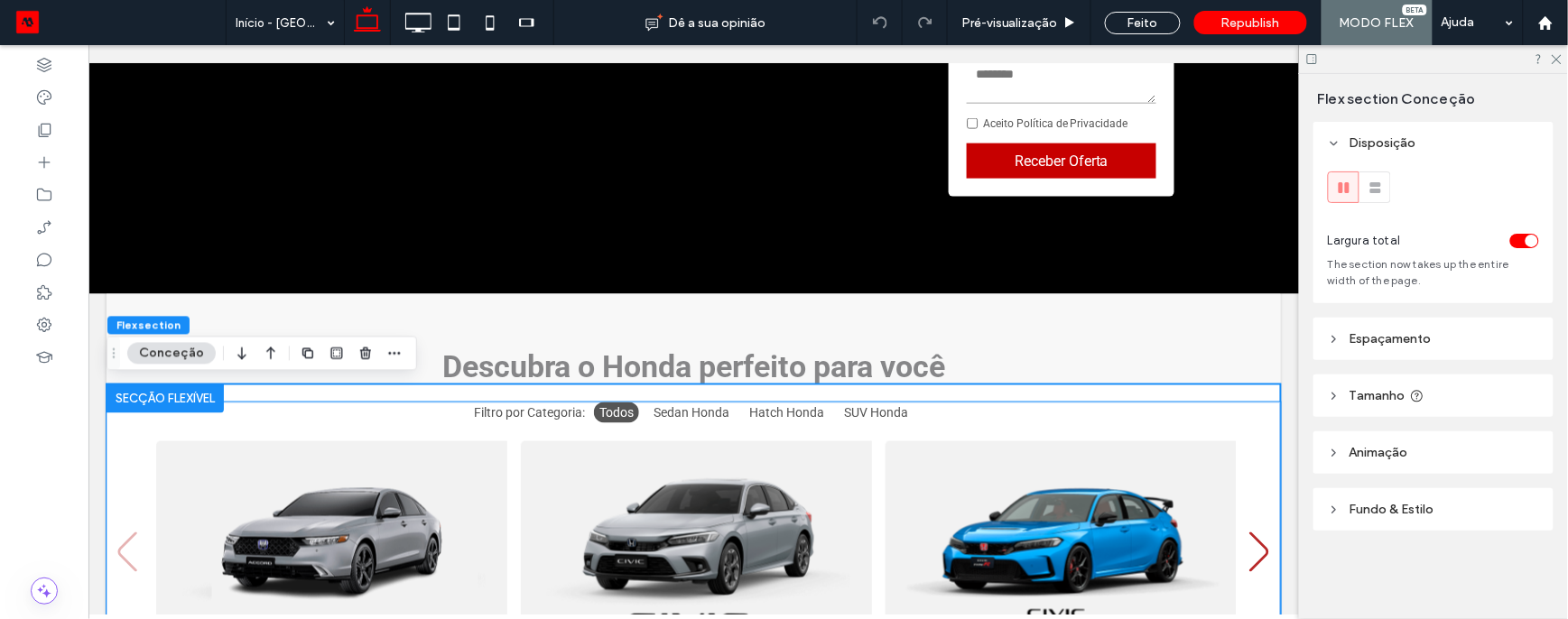
click at [315, 455] on img "1 / 8" at bounding box center [332, 553] width 356 height 226
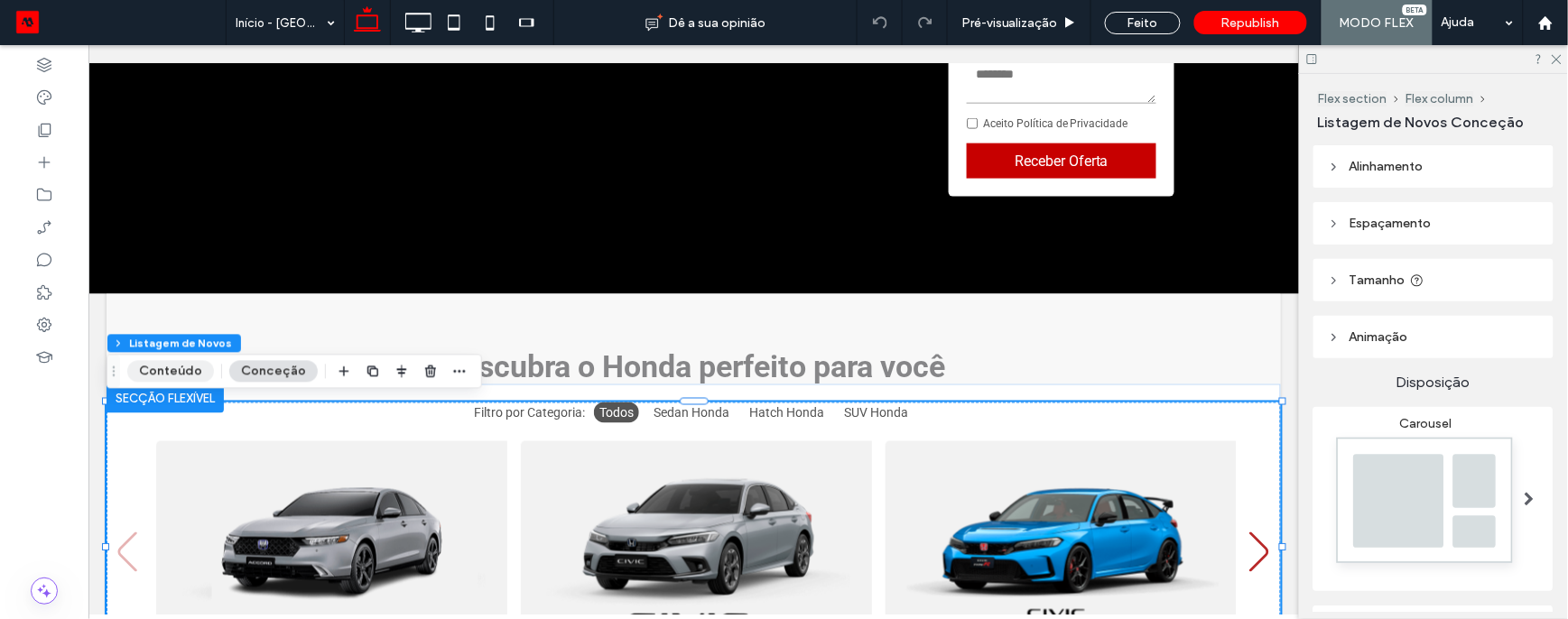
click at [178, 371] on button "Conteúdo" at bounding box center [171, 372] width 87 height 21
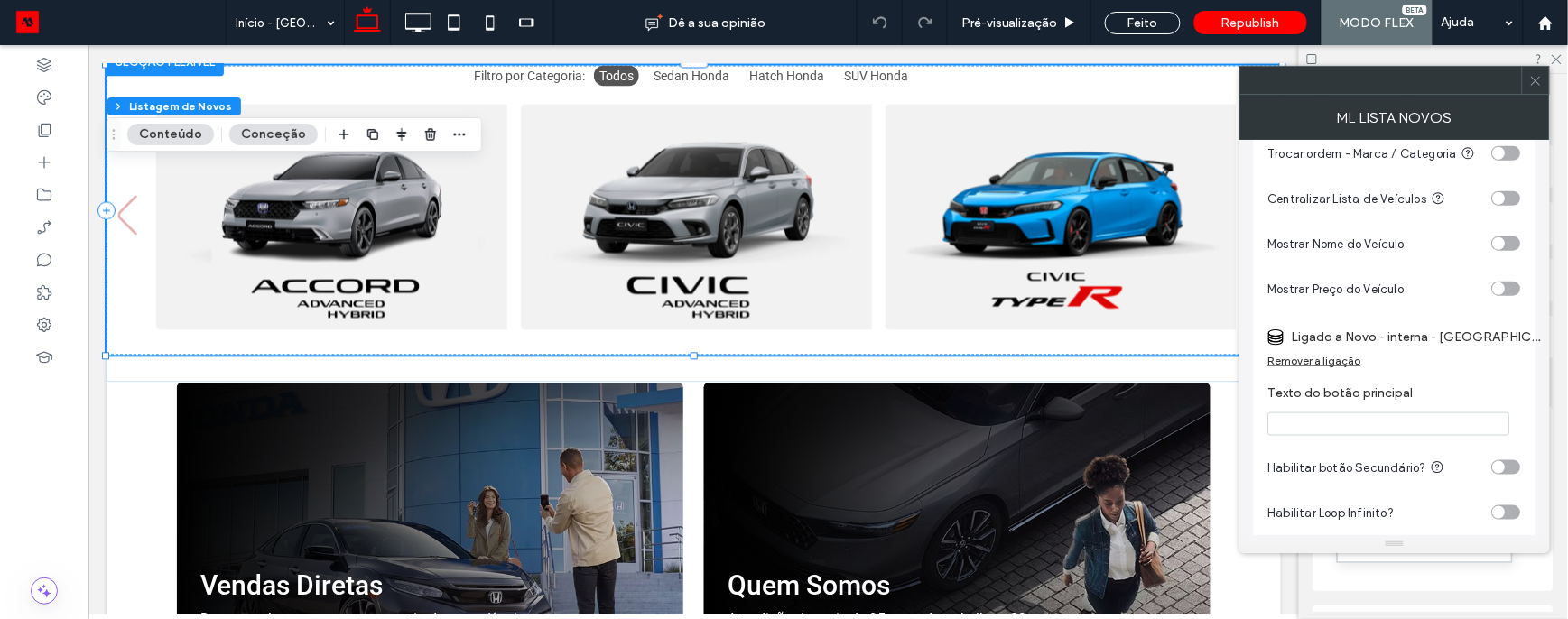
scroll to position [416, 0]
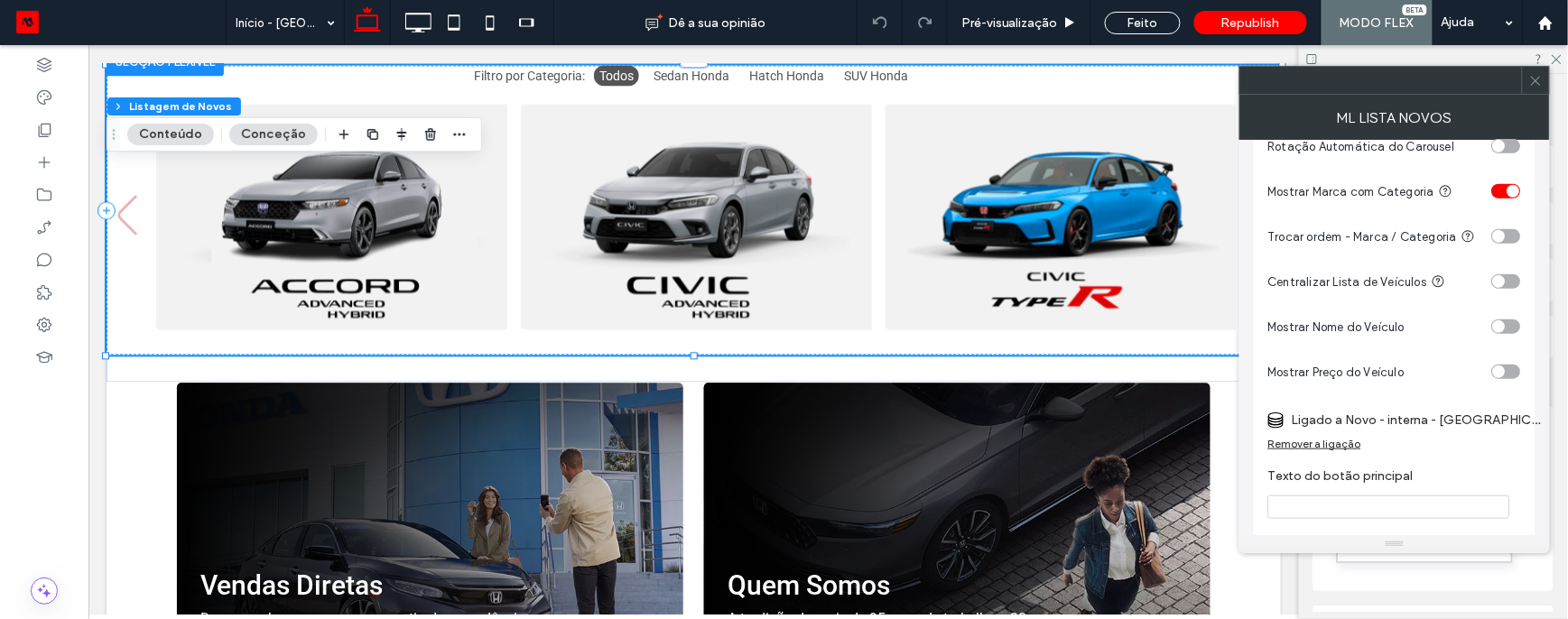
click at [1502, 335] on div "toggle" at bounding box center [1506, 327] width 29 height 14
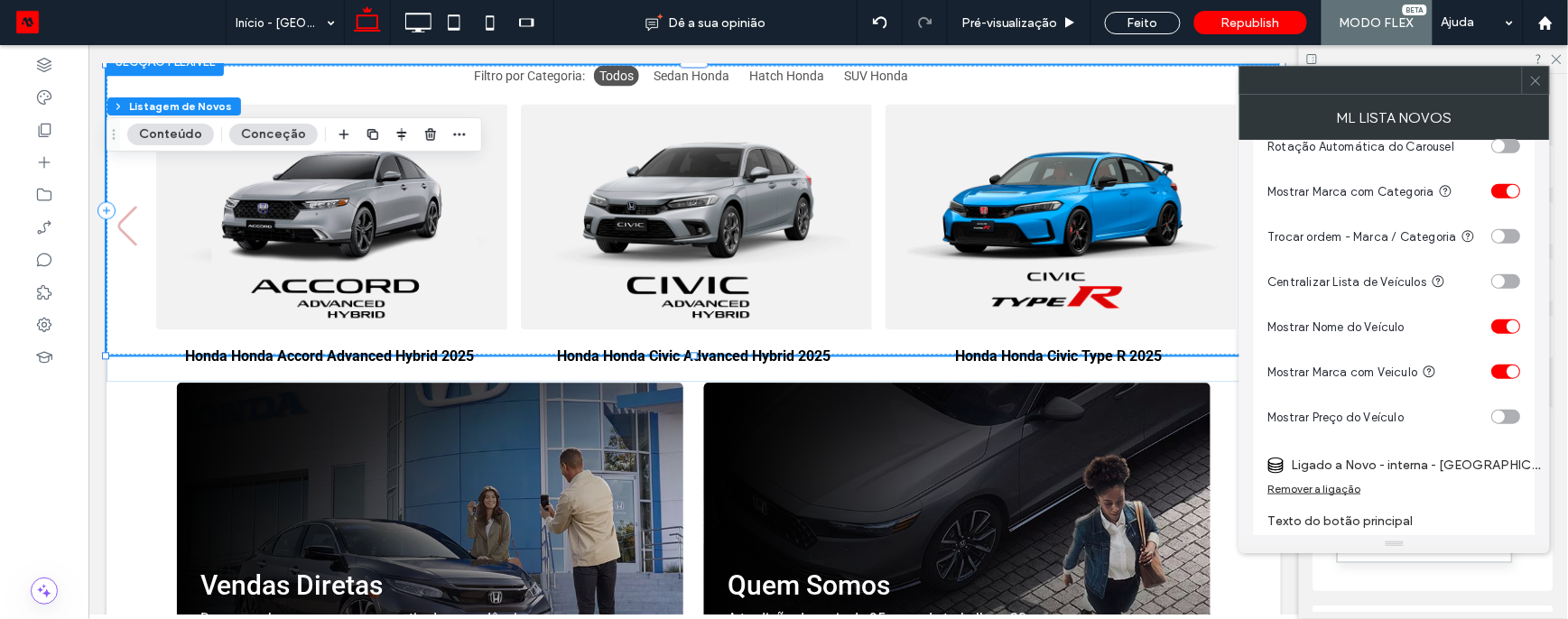
click at [1502, 326] on div "toggle" at bounding box center [1506, 327] width 29 height 14
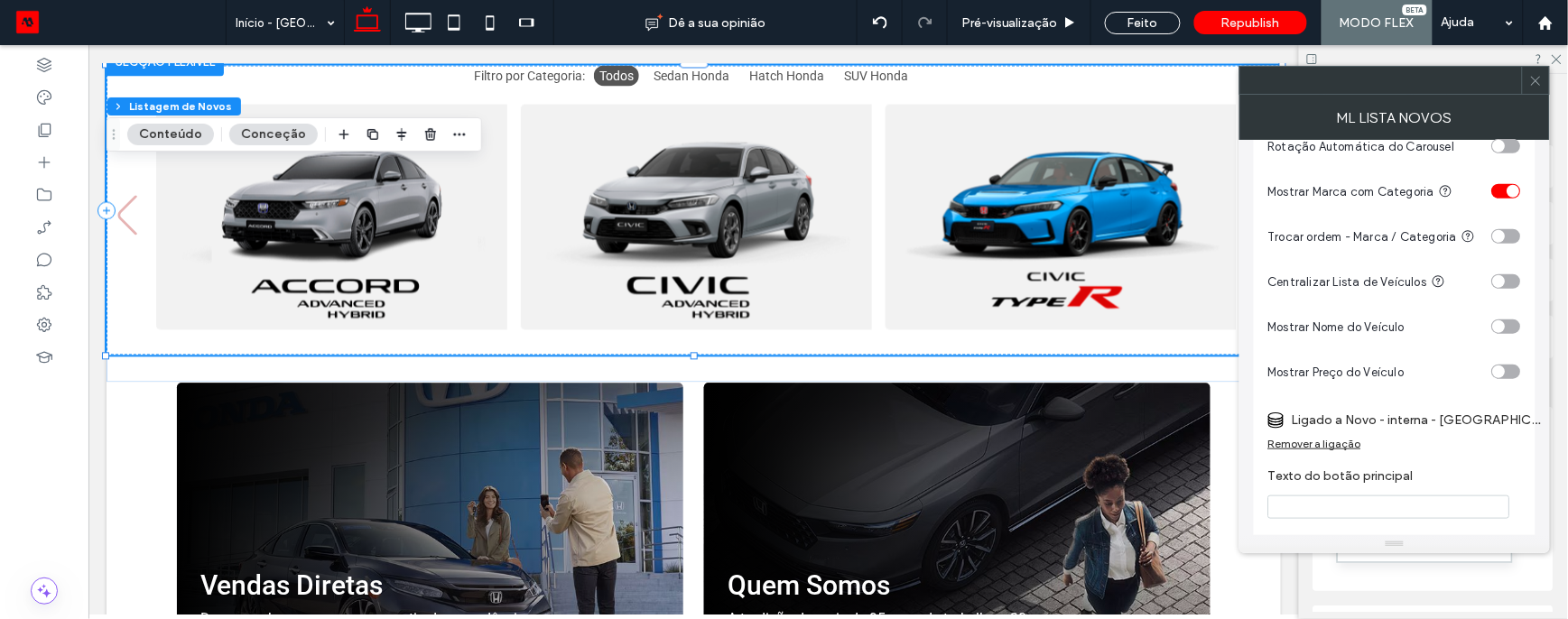
click at [1502, 334] on div "toggle" at bounding box center [1499, 326] width 13 height 13
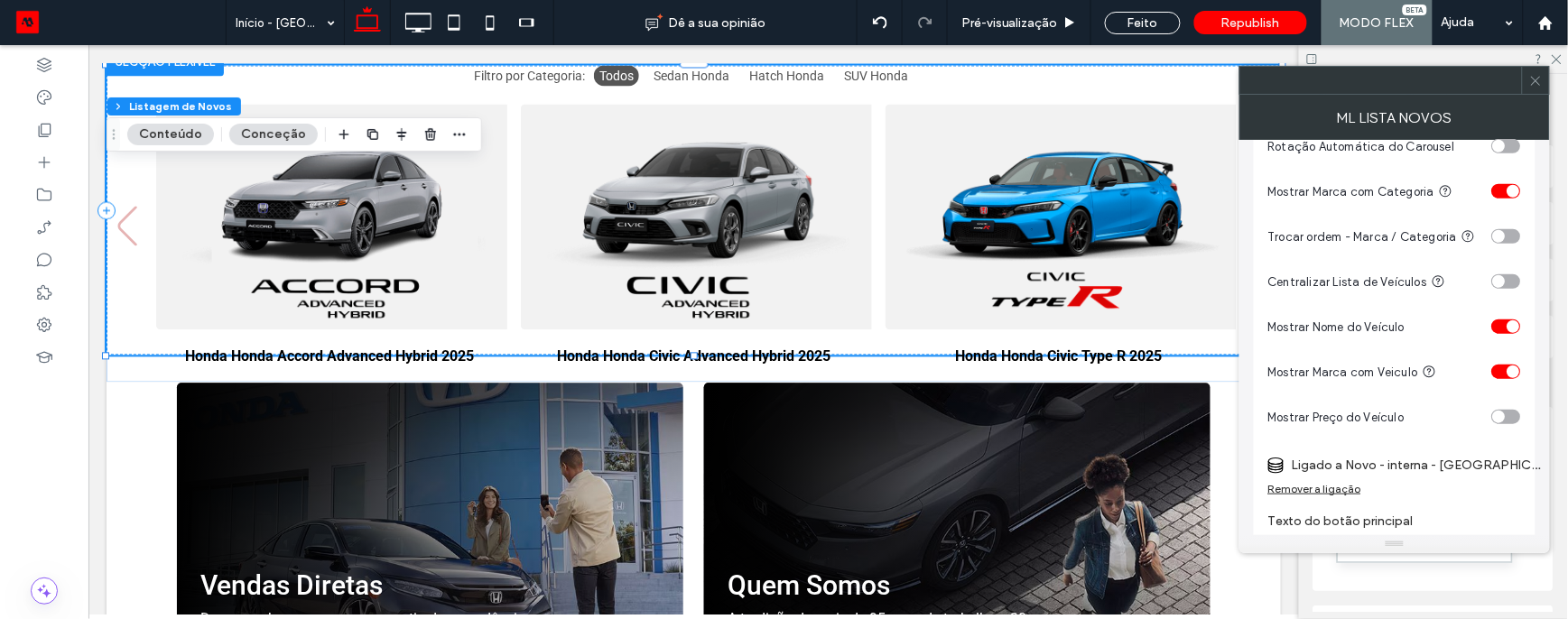
click at [1505, 372] on div "toggle" at bounding box center [1506, 371] width 29 height 14
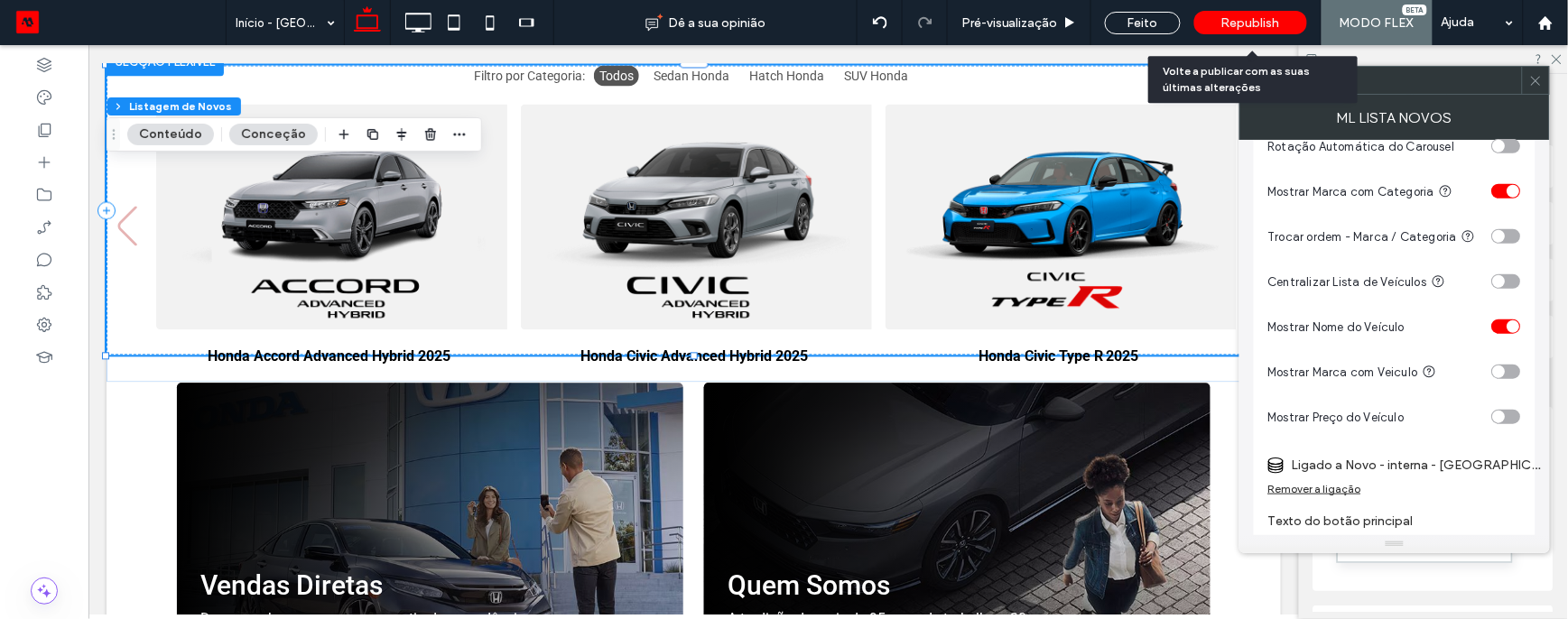
click at [1232, 22] on span "Republish" at bounding box center [1250, 23] width 59 height 15
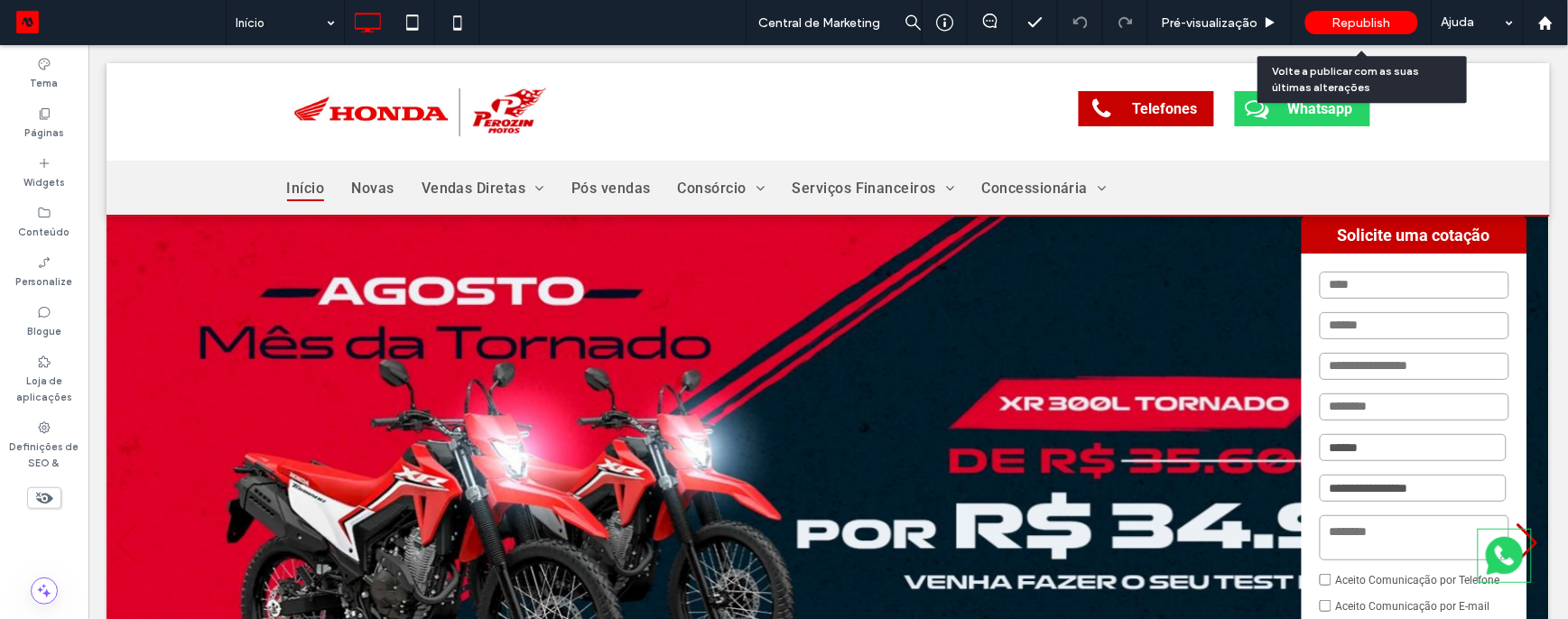
click at [1358, 16] on span "Republish" at bounding box center [1361, 23] width 59 height 15
